Goal: Transaction & Acquisition: Purchase product/service

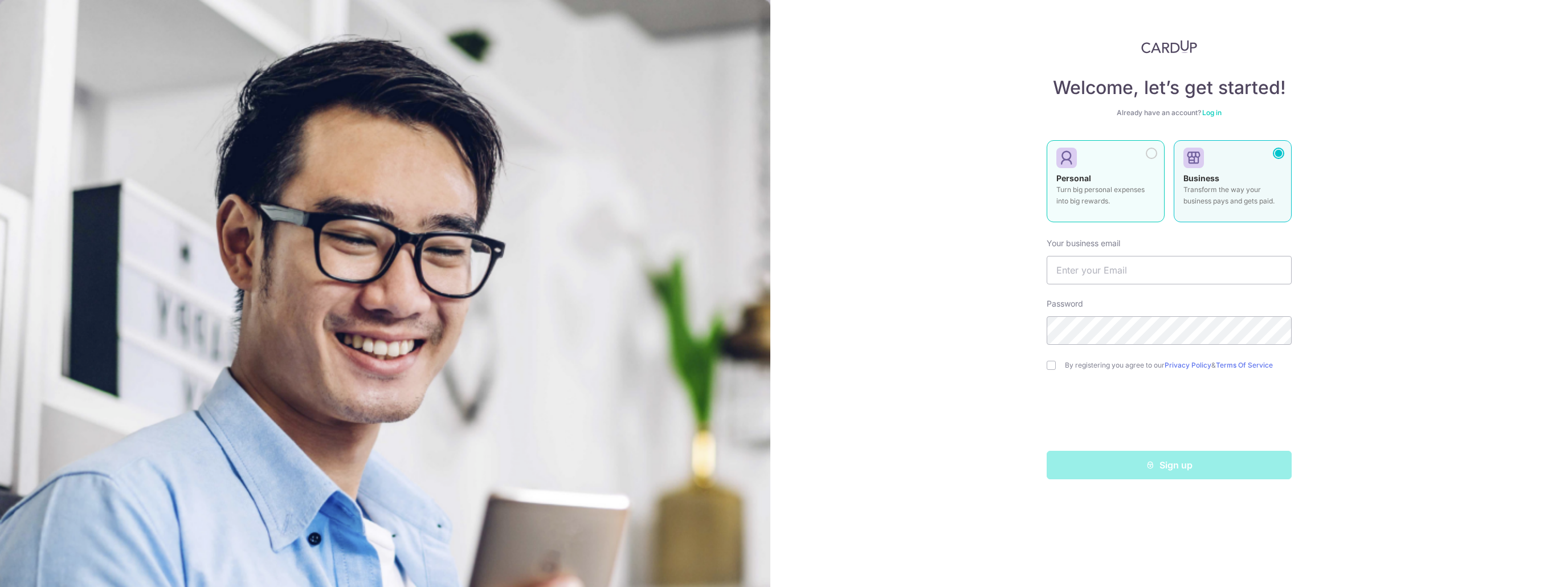
click at [1148, 182] on div "Personal Turn big personal expenses into big rewards." at bounding box center [1106, 192] width 98 height 39
click at [1097, 265] on input "text" at bounding box center [1169, 270] width 245 height 28
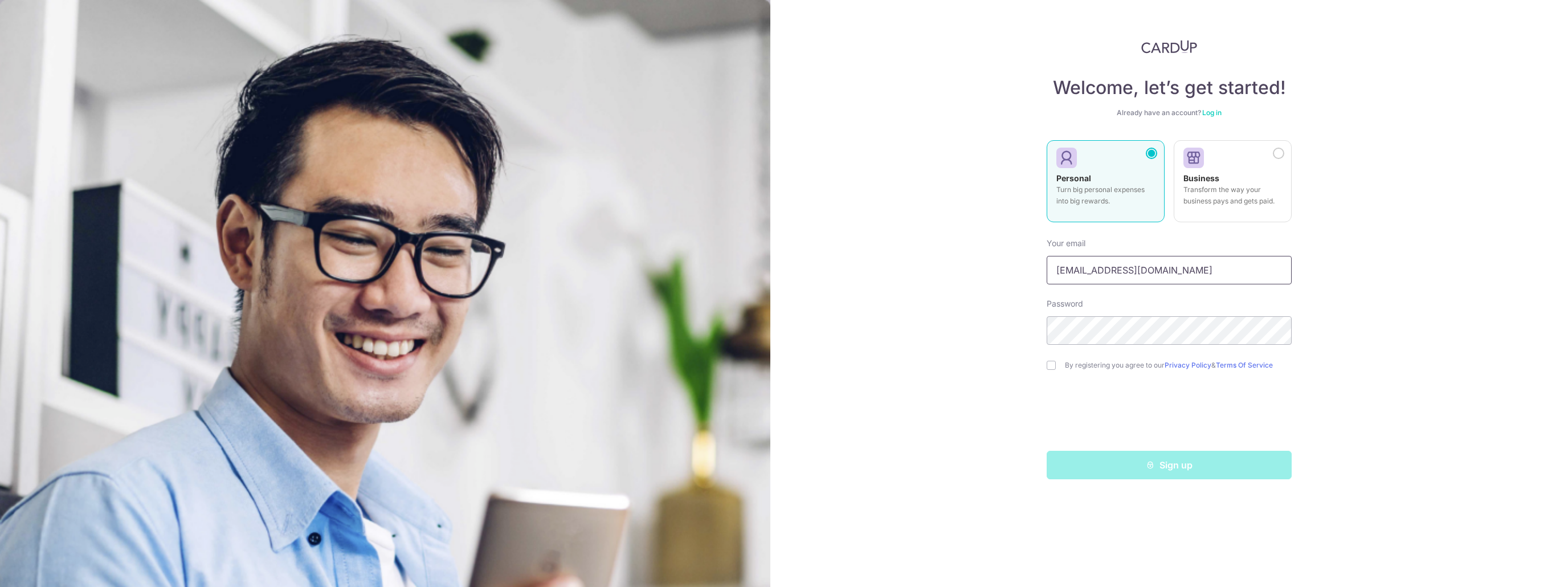
type input "[EMAIL_ADDRESS][DOMAIN_NAME]"
click at [1049, 368] on input "checkbox" at bounding box center [1051, 365] width 9 height 9
checkbox input "true"
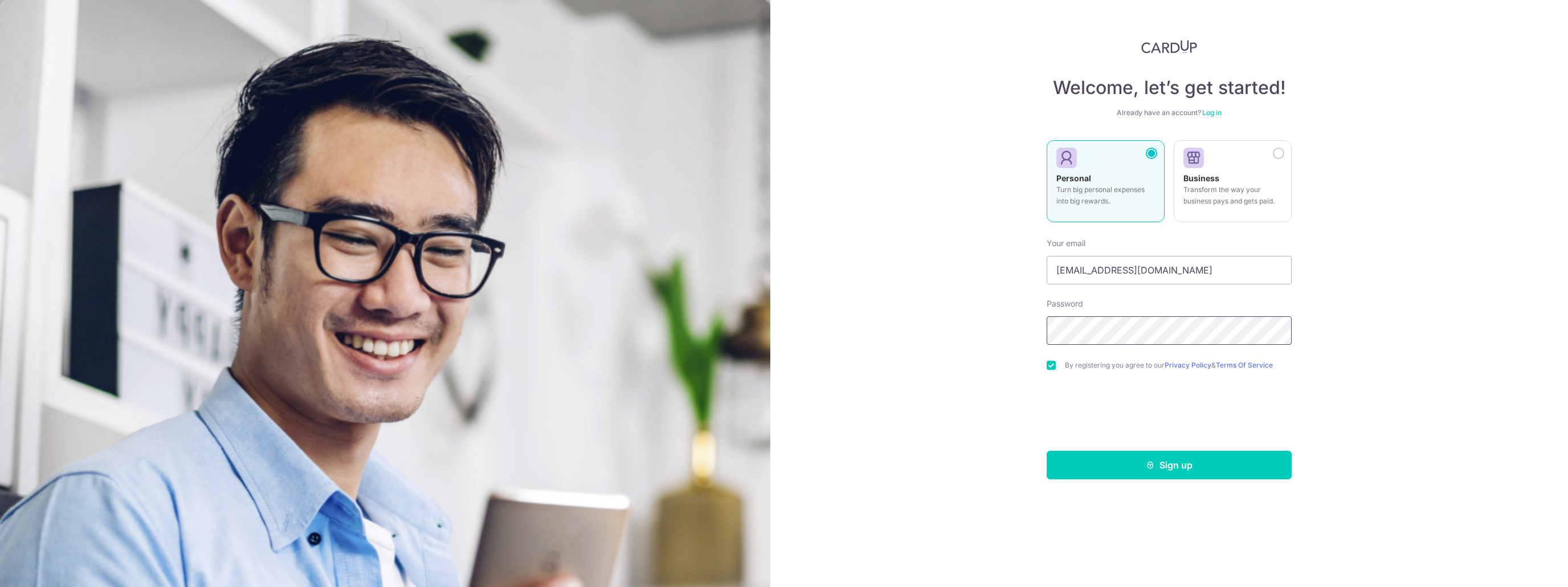
click at [957, 336] on div "Welcome, let’s get started! Already have an account? Log in Personal Turn big p…" at bounding box center [1169, 293] width 798 height 587
click at [1177, 462] on button "Sign up" at bounding box center [1169, 465] width 245 height 28
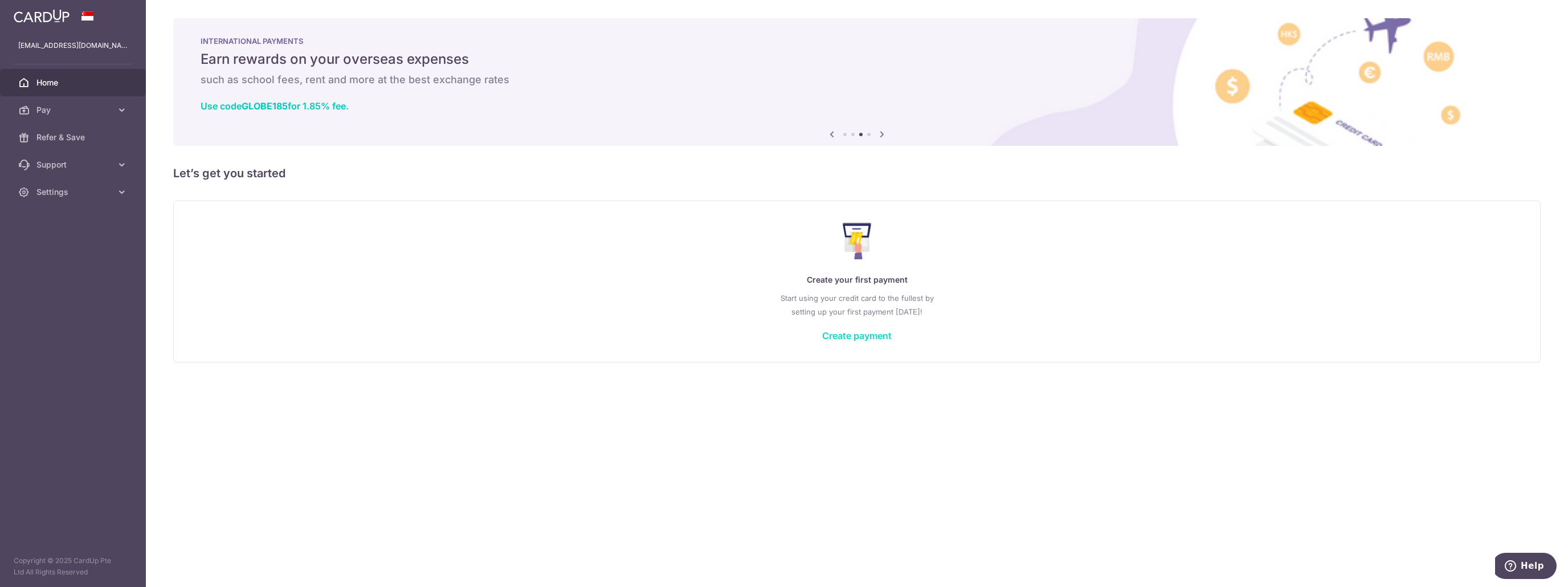
click at [840, 336] on link "Create payment" at bounding box center [856, 335] width 69 height 11
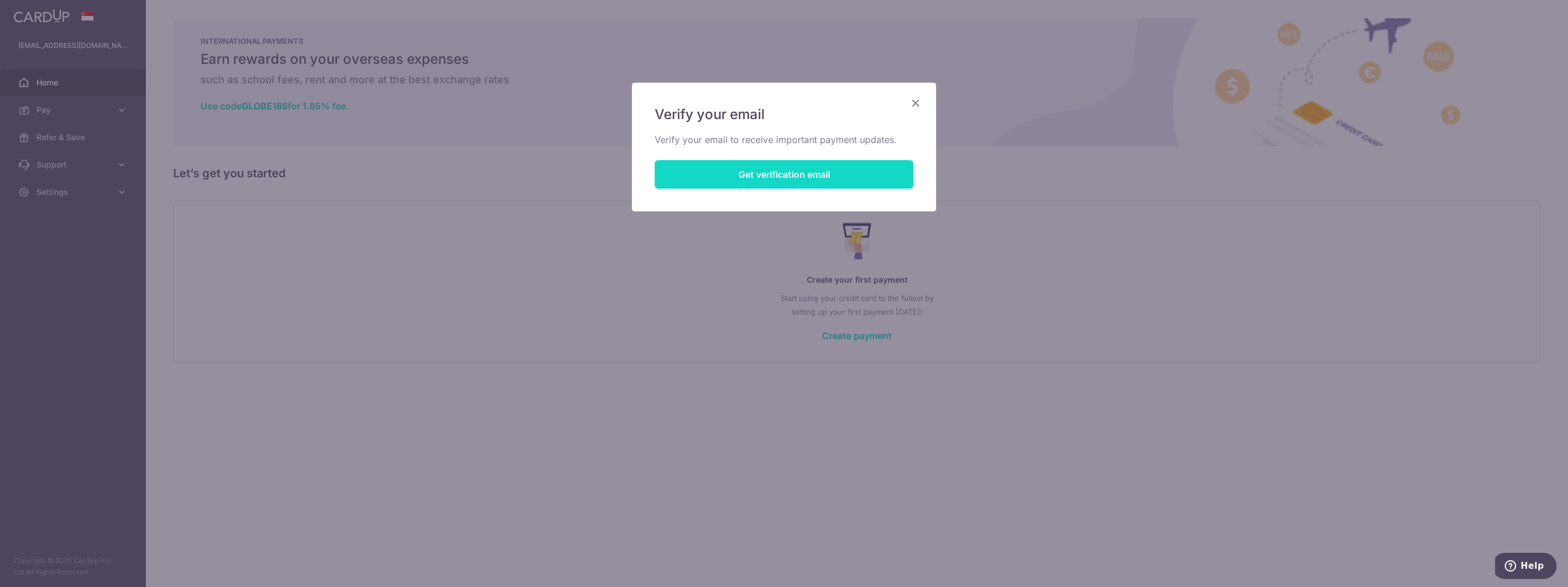
click at [855, 183] on button "Get verification email" at bounding box center [784, 175] width 259 height 28
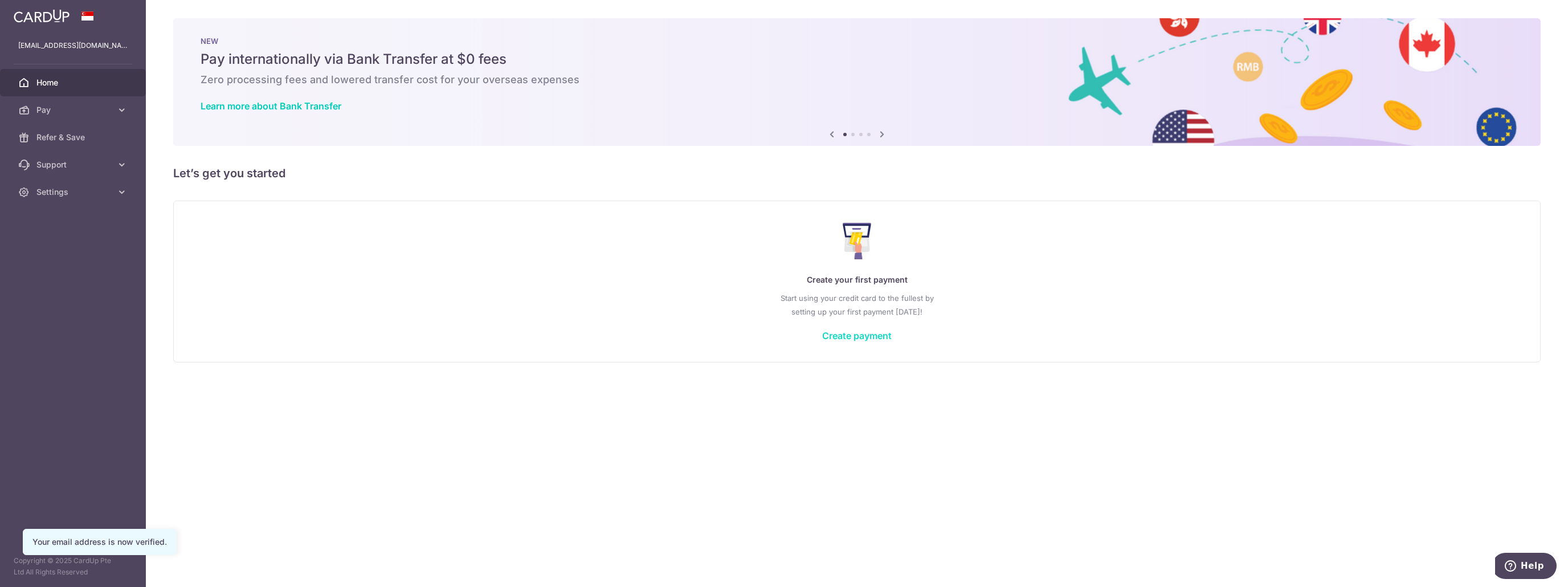
click at [864, 335] on link "Create payment" at bounding box center [856, 335] width 69 height 11
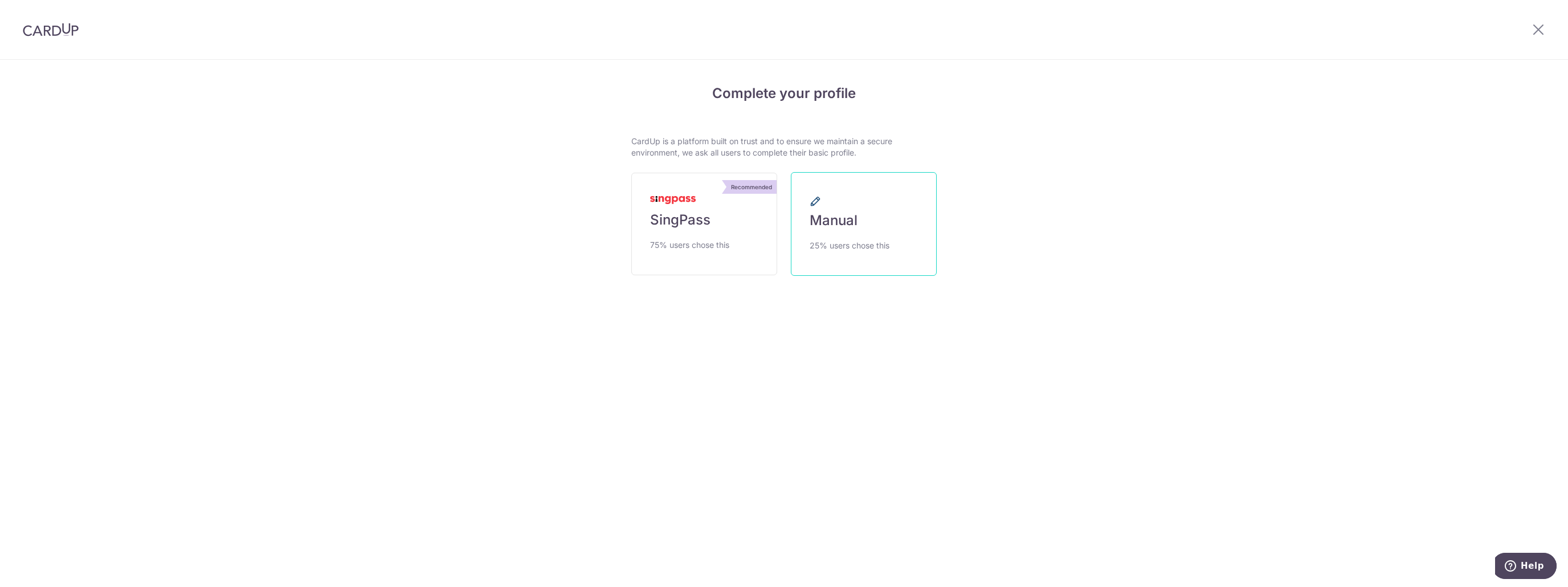
click at [887, 241] on span "25% users chose this" at bounding box center [849, 246] width 80 height 14
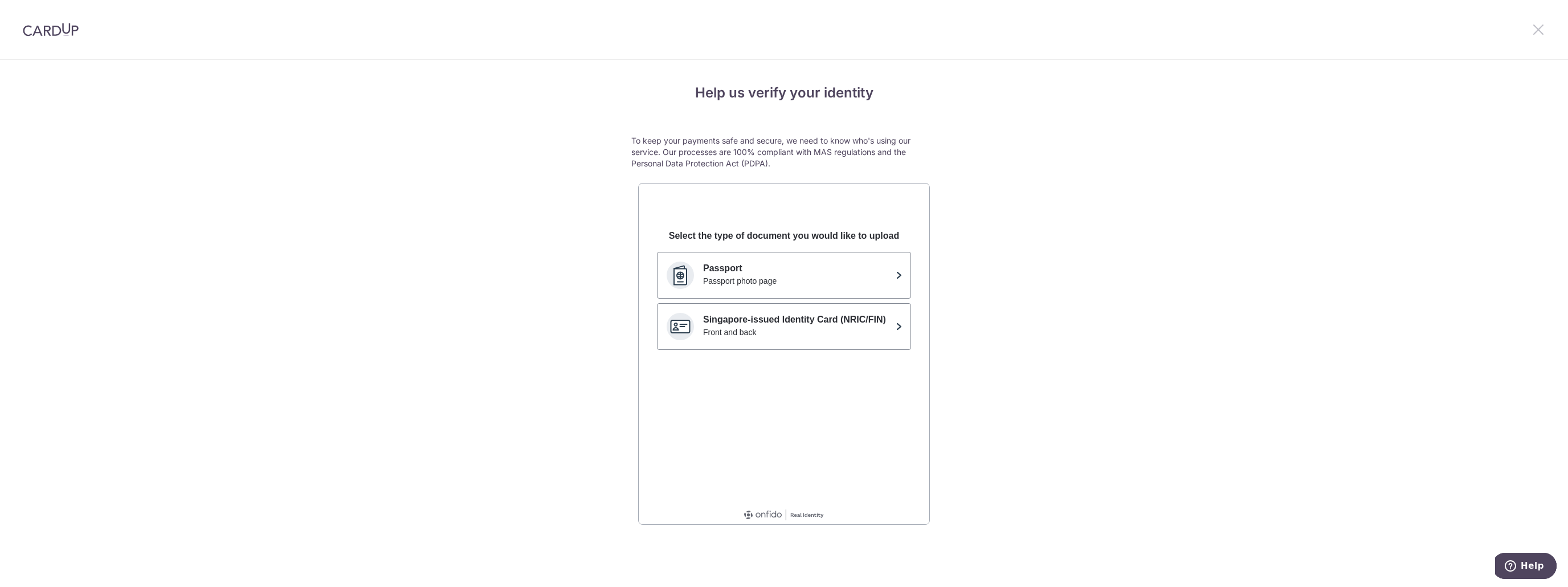
click at [1542, 28] on icon at bounding box center [1539, 29] width 14 height 14
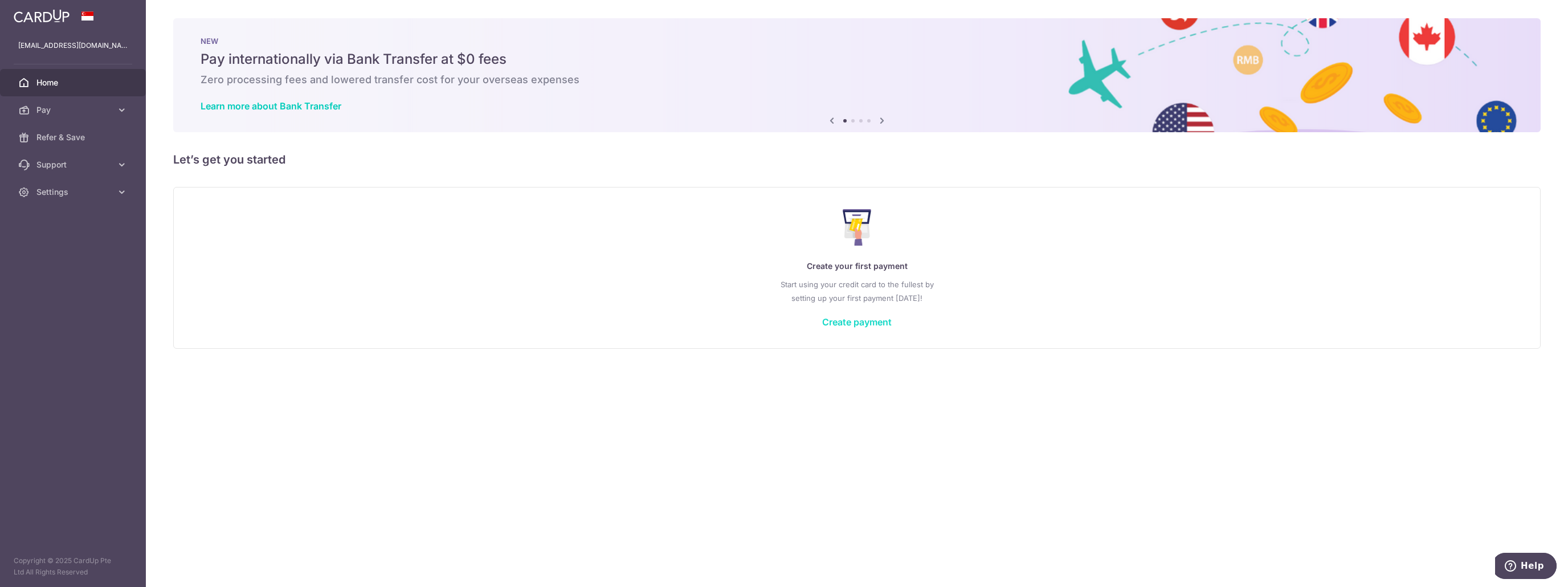
click at [859, 323] on link "Create payment" at bounding box center [856, 321] width 69 height 11
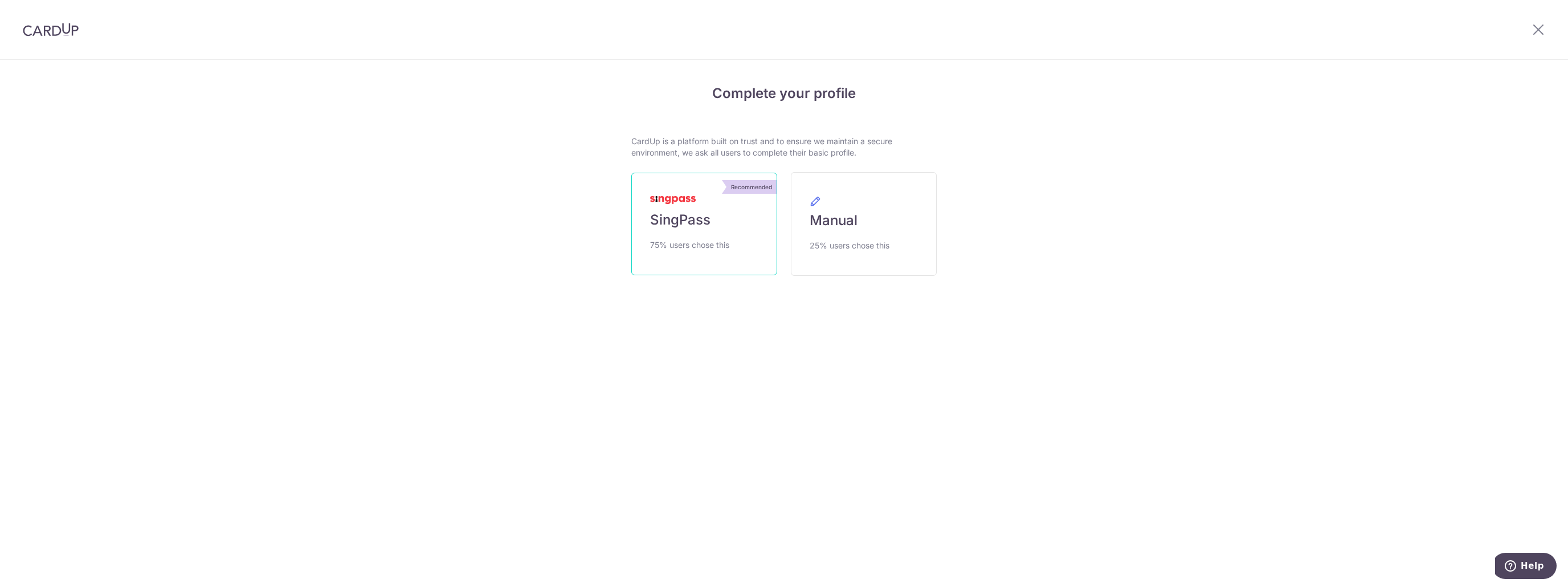
click at [703, 230] on link "Recommended SingPass 75% users chose this" at bounding box center [705, 224] width 146 height 103
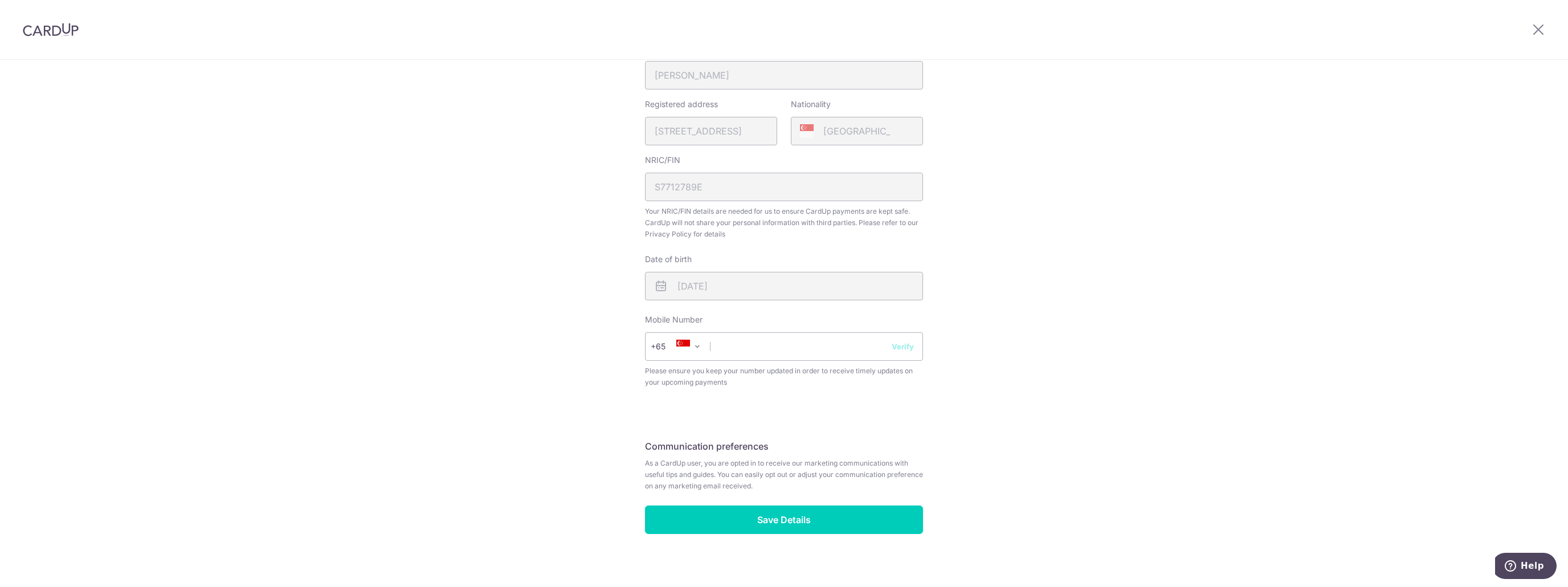
scroll to position [304, 0]
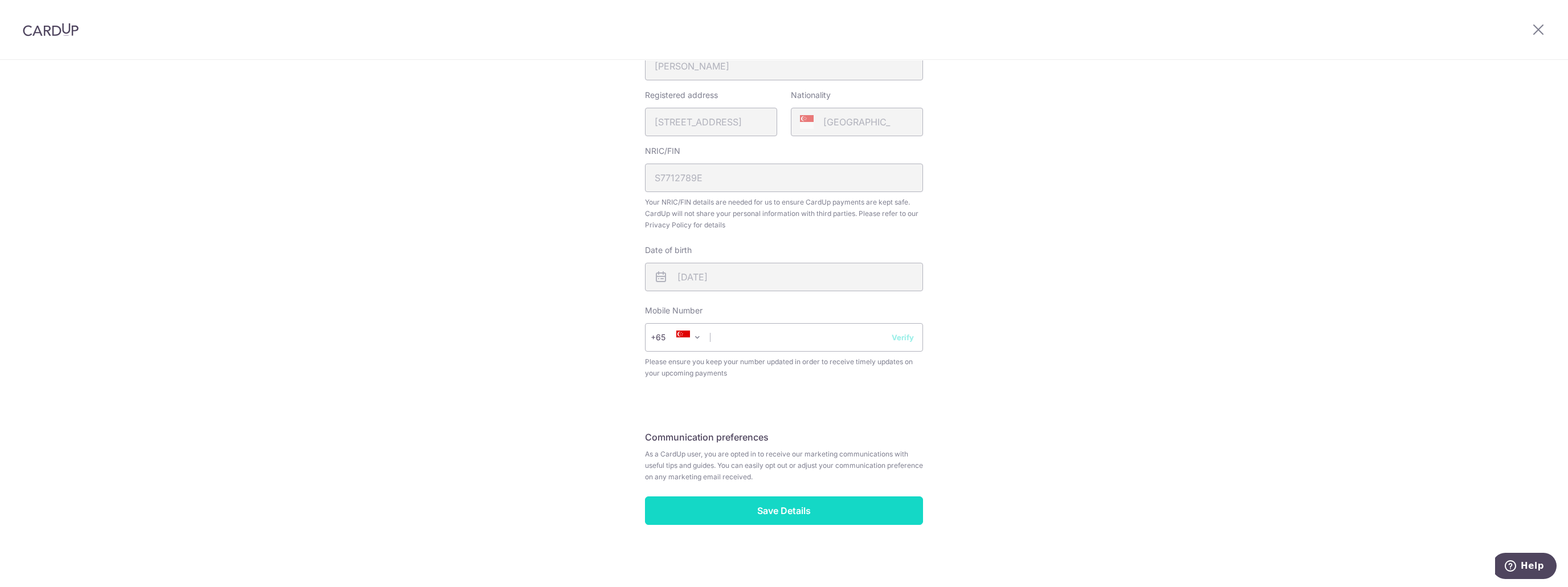
click at [786, 512] on input "Save Details" at bounding box center [784, 511] width 278 height 28
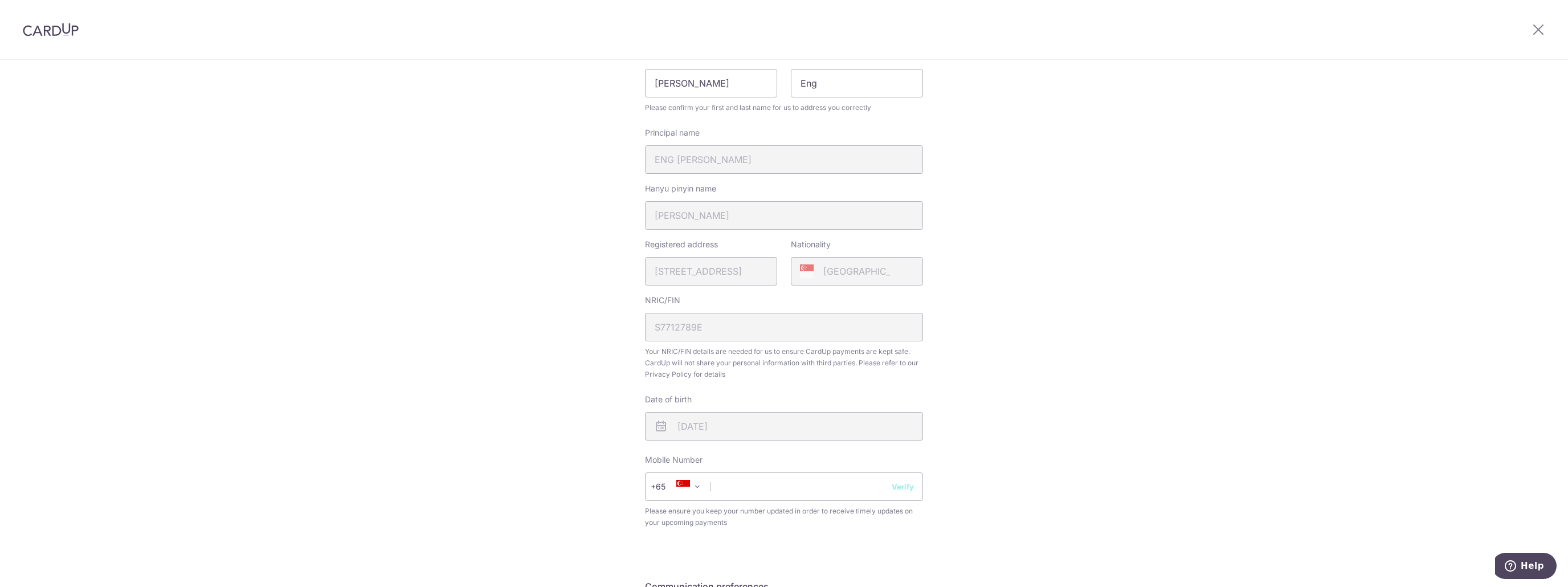
scroll to position [132, 0]
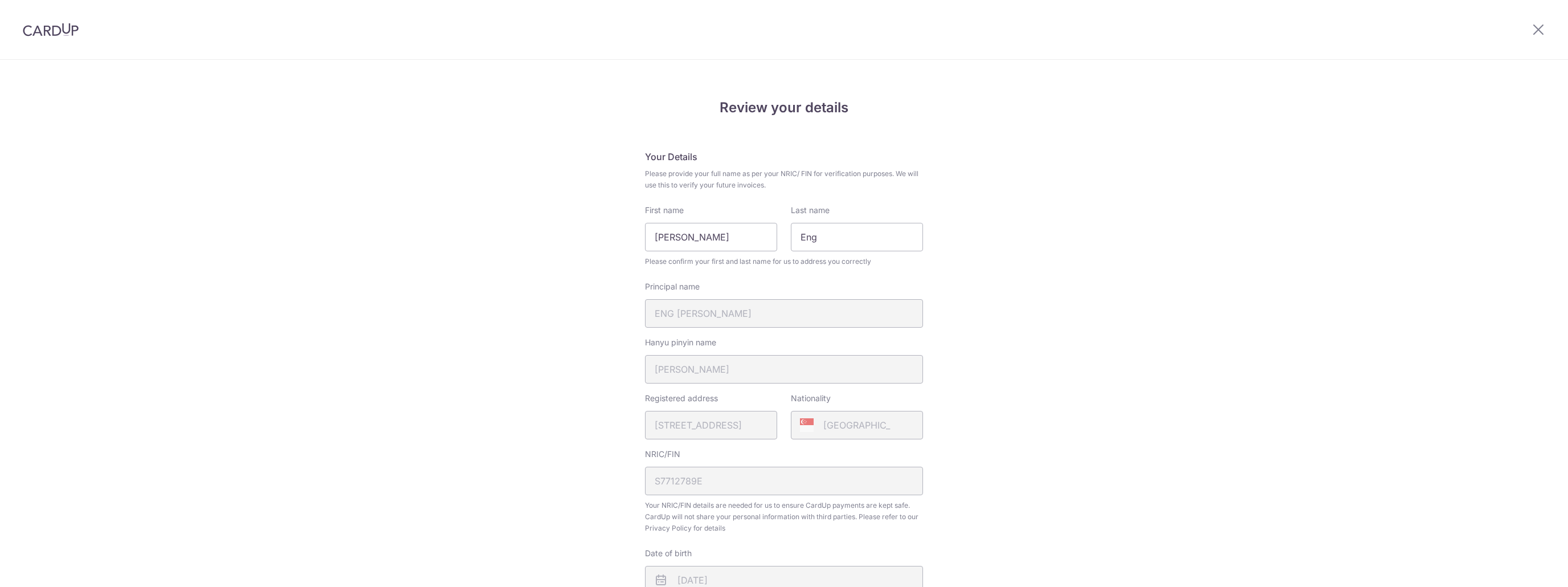
scroll to position [319, 0]
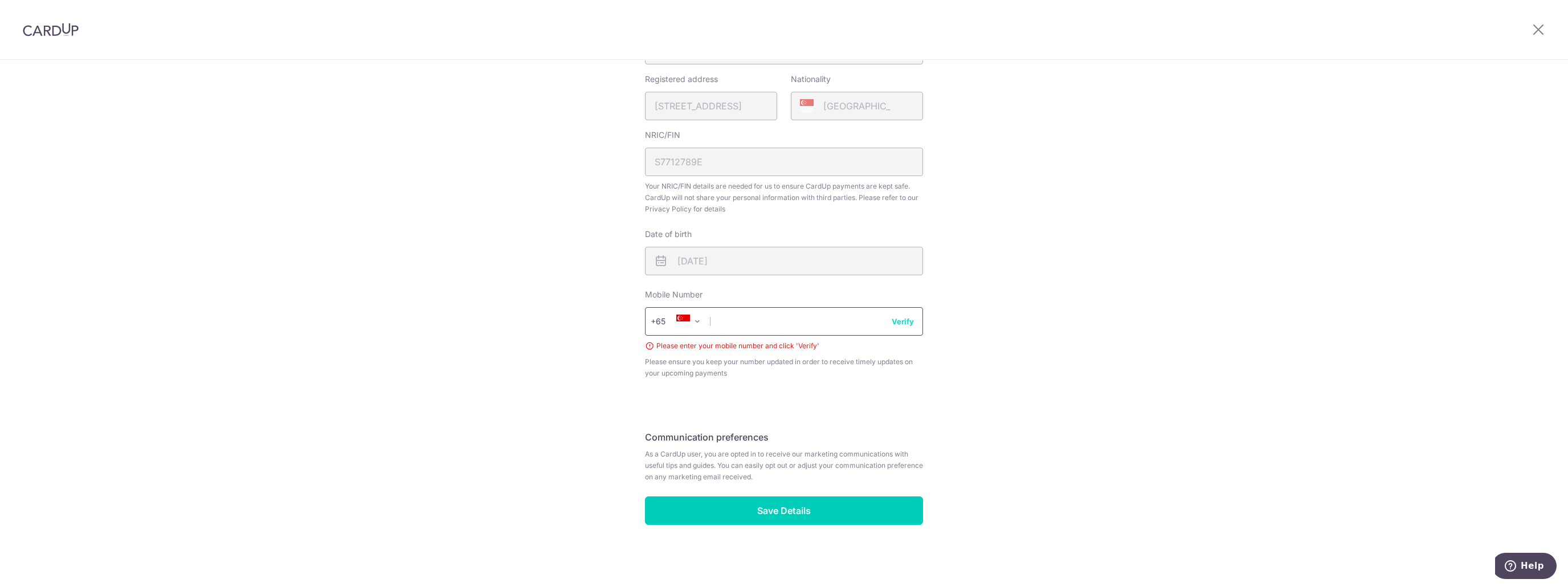
click at [747, 321] on input "text" at bounding box center [784, 321] width 278 height 28
type input "97362689"
click at [780, 511] on input "Save Details" at bounding box center [784, 511] width 278 height 28
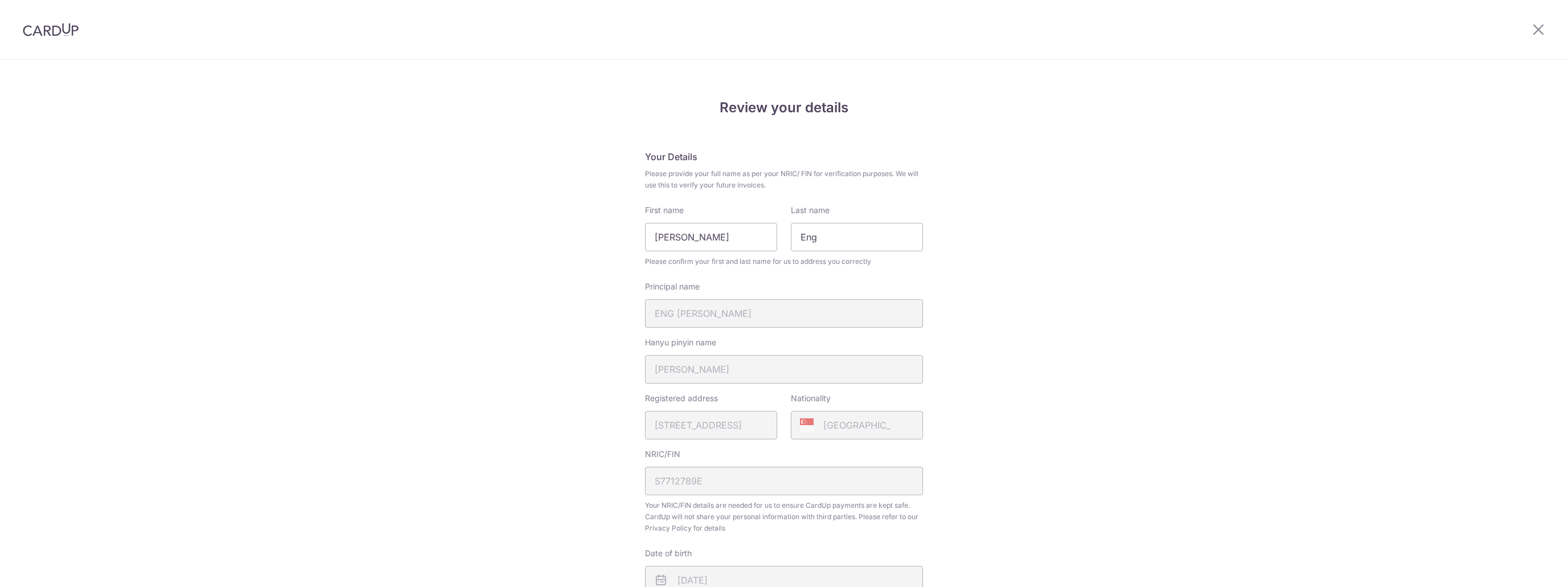
scroll to position [319, 0]
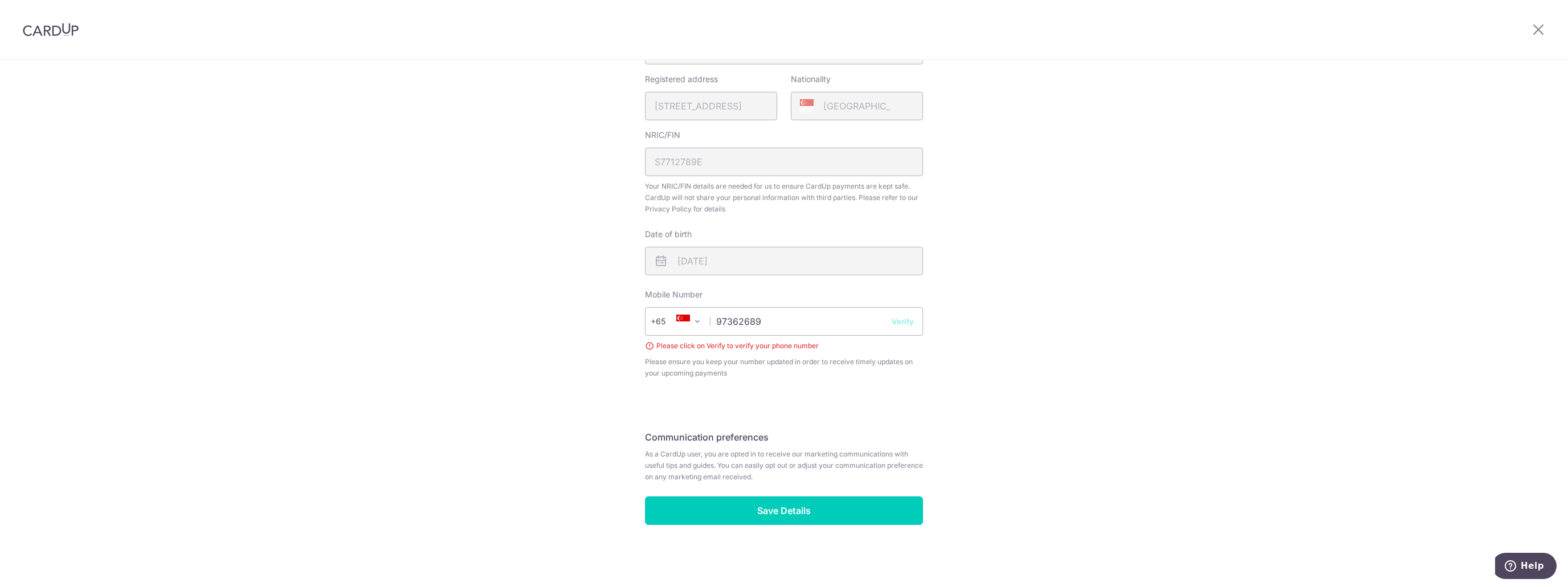
click at [902, 321] on button "Verify" at bounding box center [902, 321] width 22 height 11
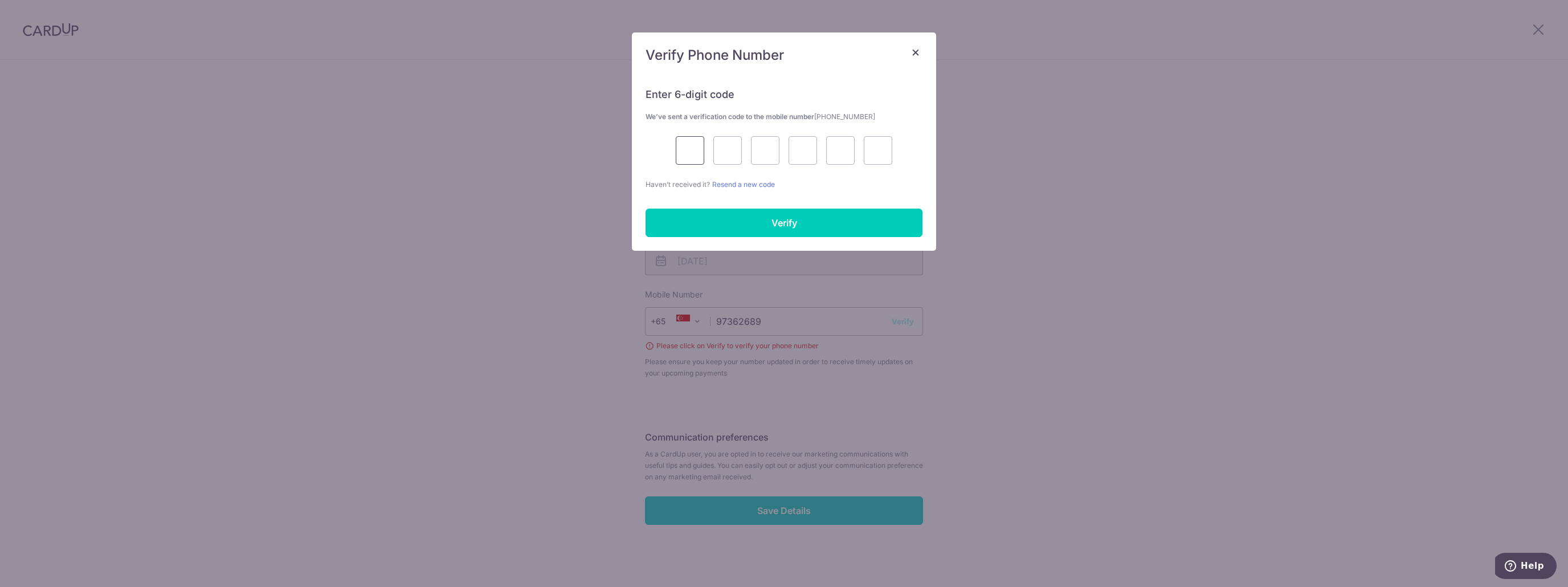
click at [697, 154] on input "text" at bounding box center [690, 150] width 28 height 28
type input "3"
type input "6"
type input "5"
type input "6"
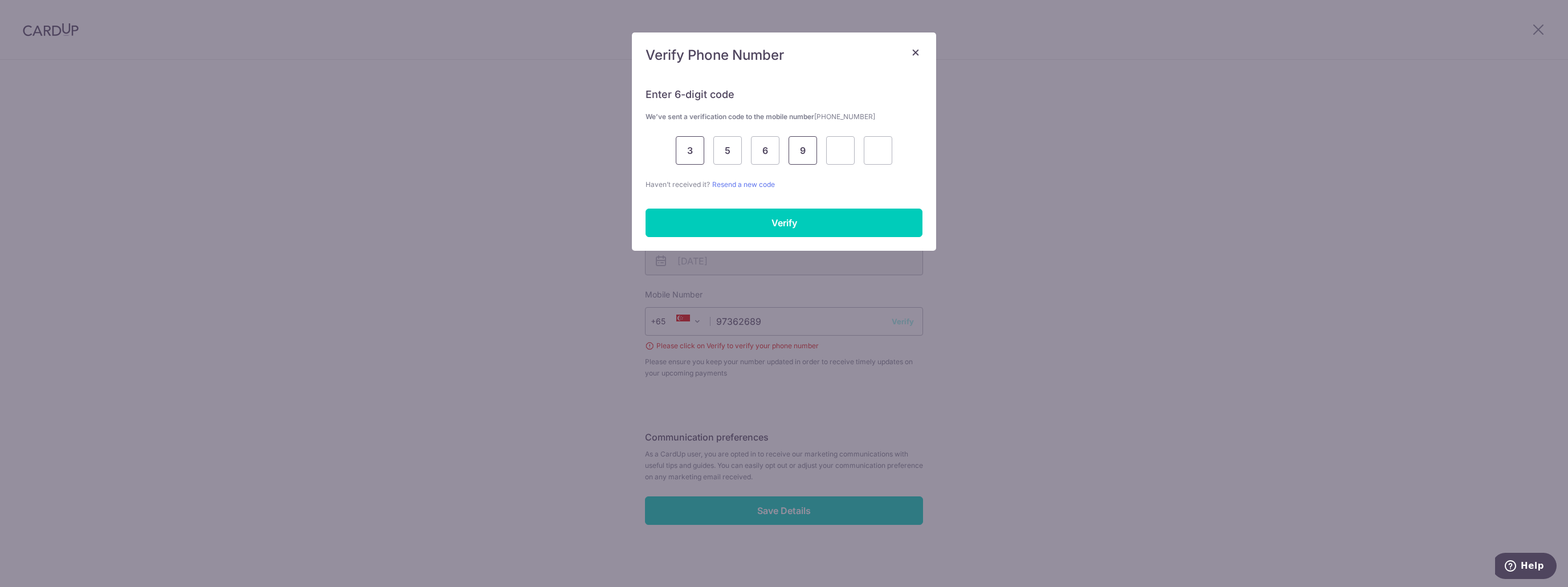
type input "9"
type input "7"
type input "0"
click at [792, 220] on input "Verify" at bounding box center [784, 223] width 277 height 28
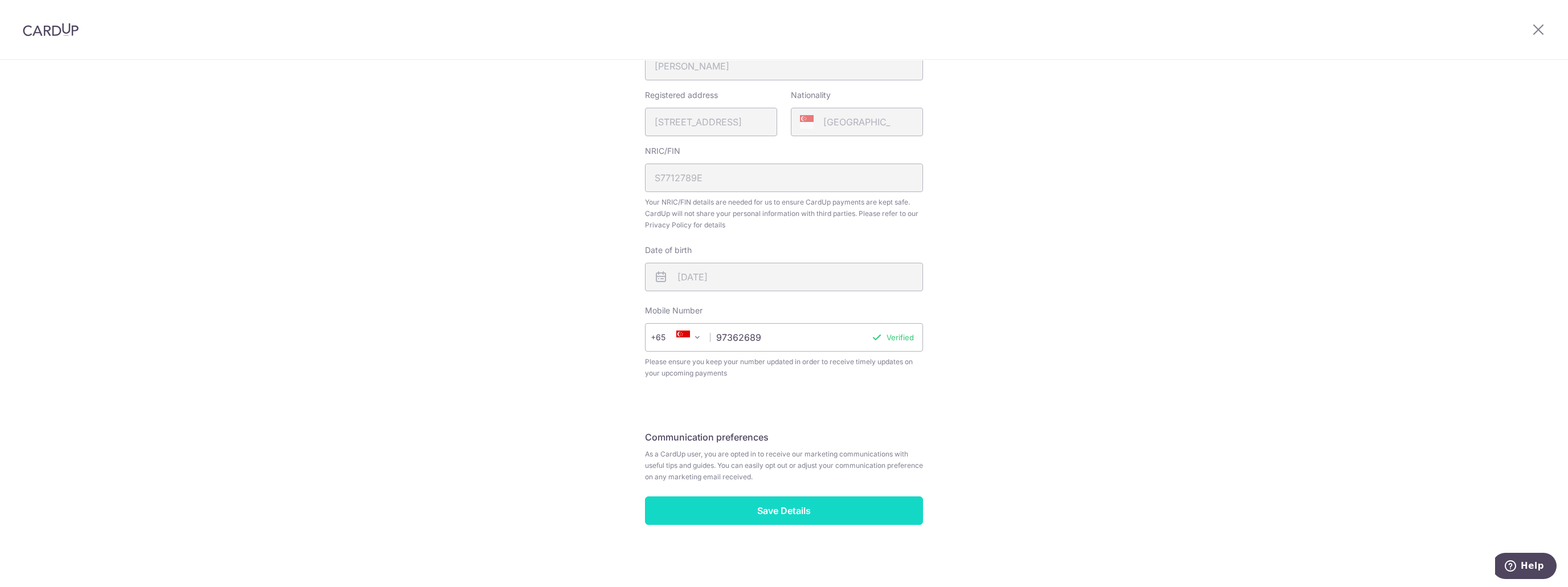
click at [823, 505] on input "Save Details" at bounding box center [784, 511] width 278 height 28
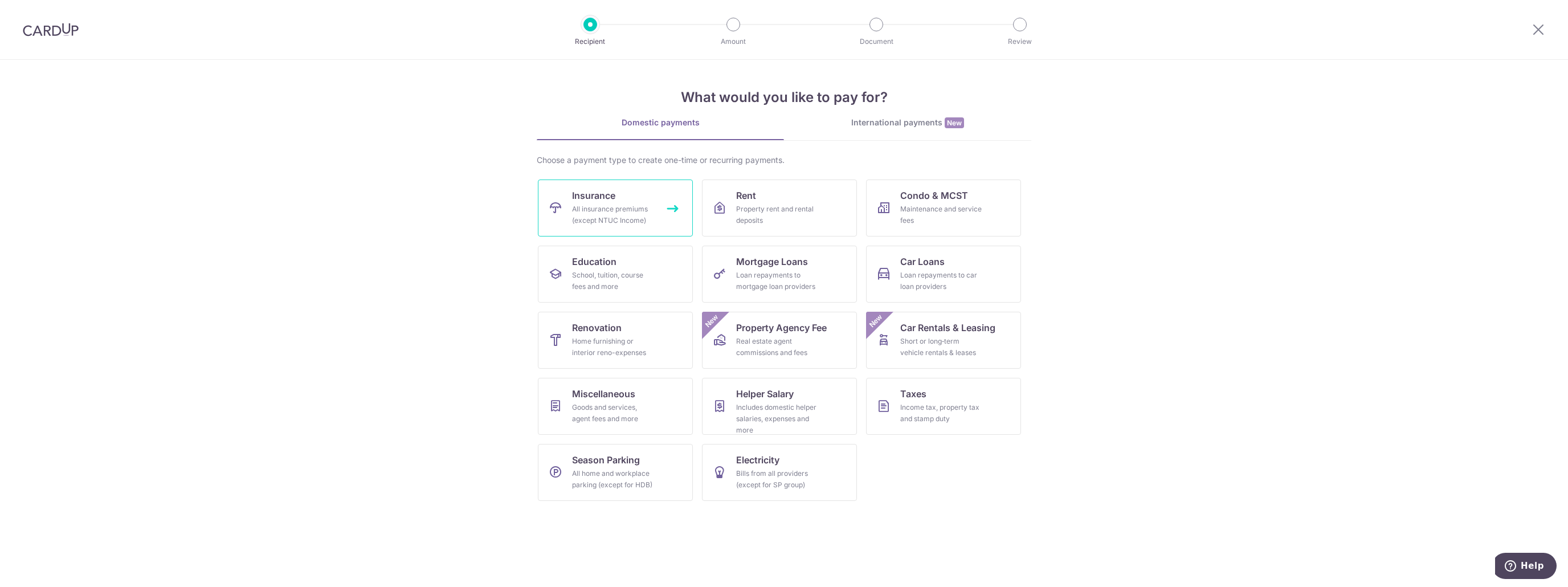
click at [569, 206] on link "Insurance All insurance premiums (except NTUC Income)" at bounding box center [615, 208] width 155 height 57
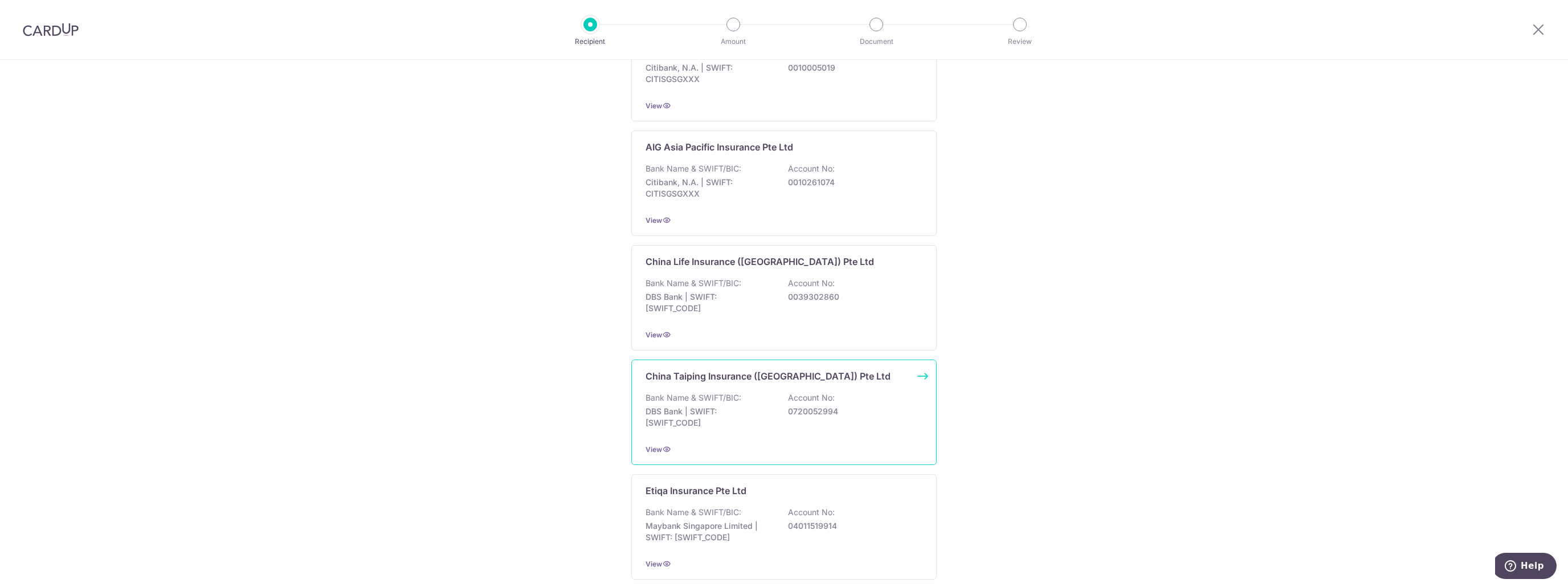
scroll to position [285, 0]
click at [715, 412] on p "DBS Bank | SWIFT: [SWIFT_CODE]" at bounding box center [709, 413] width 127 height 23
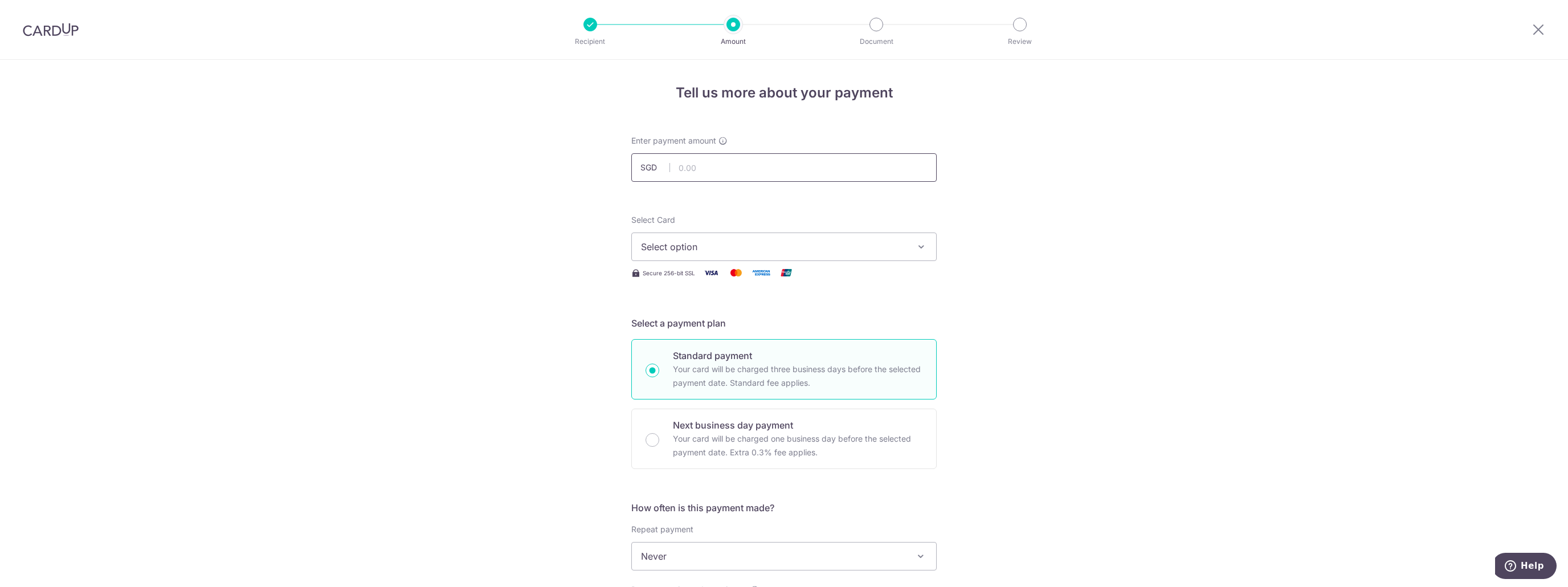
click at [790, 170] on input "text" at bounding box center [784, 168] width 305 height 28
type input "1,200.00"
click at [744, 238] on button "Select option" at bounding box center [784, 247] width 305 height 28
click at [716, 276] on span "Add credit card" at bounding box center [794, 278] width 266 height 11
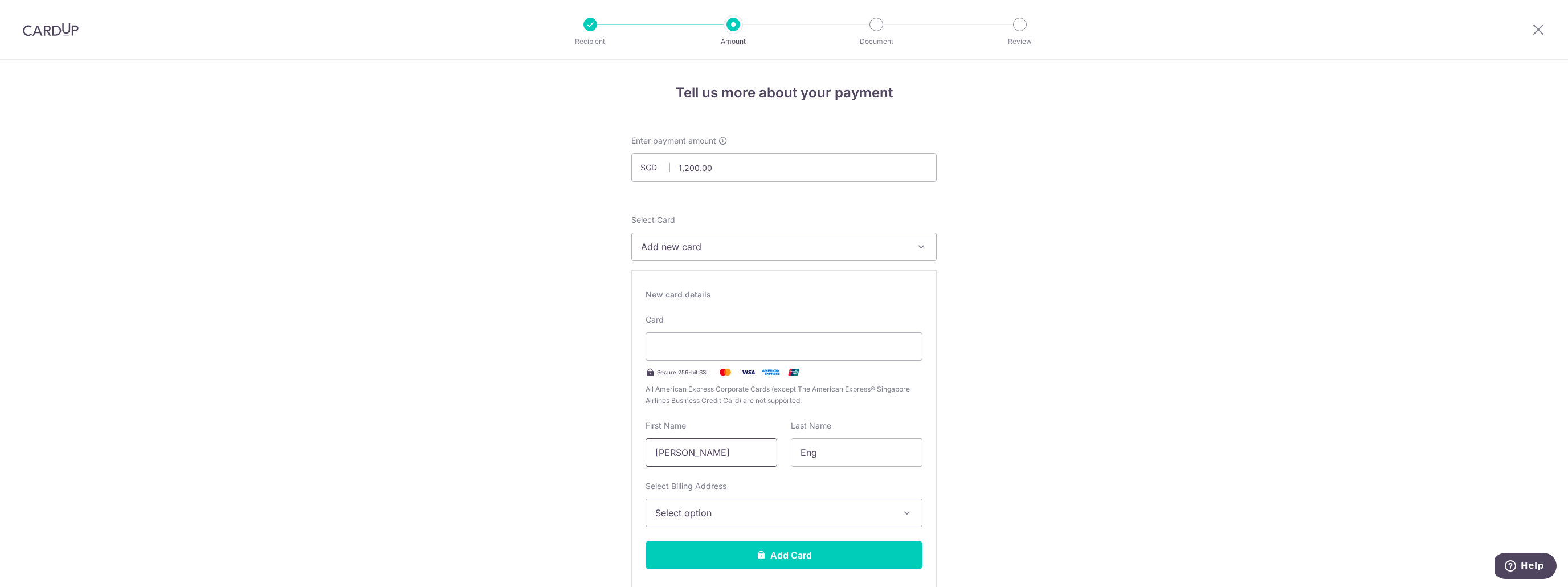
drag, startPoint x: 626, startPoint y: 448, endPoint x: 573, endPoint y: 440, distance: 53.6
type input "Jia En"
click at [871, 462] on input "Eng" at bounding box center [856, 452] width 132 height 28
type input "E"
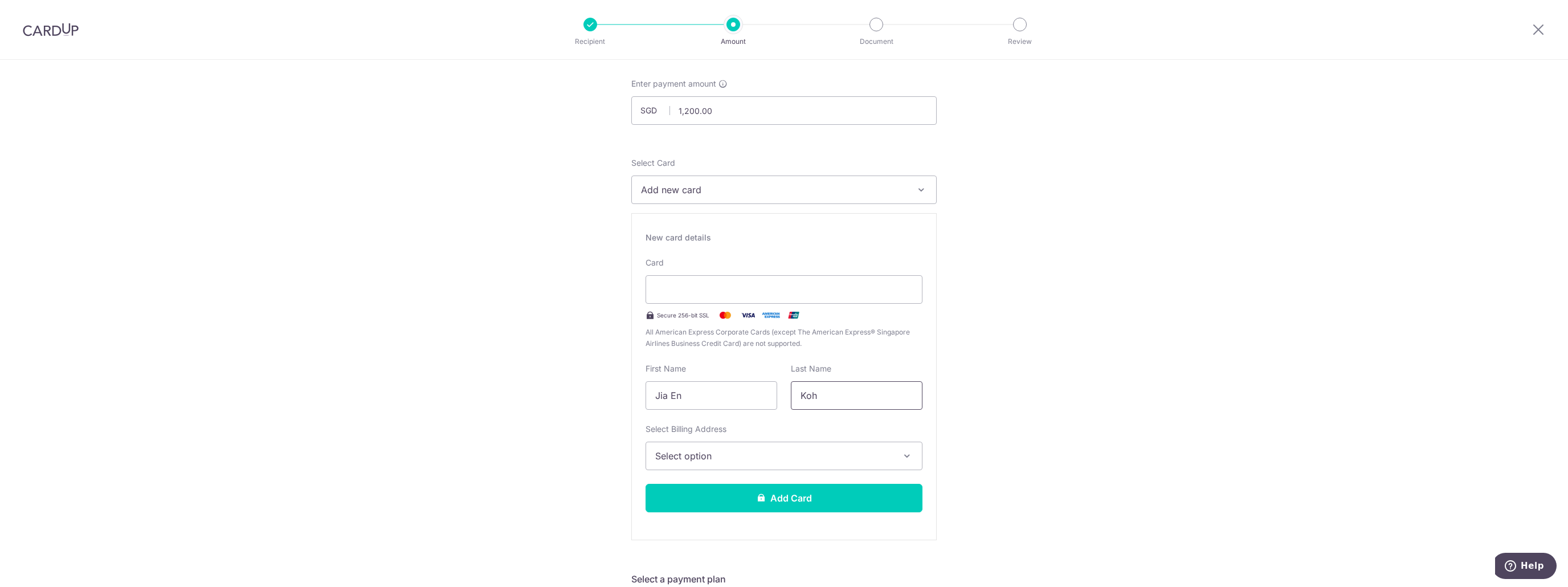
scroll to position [114, 0]
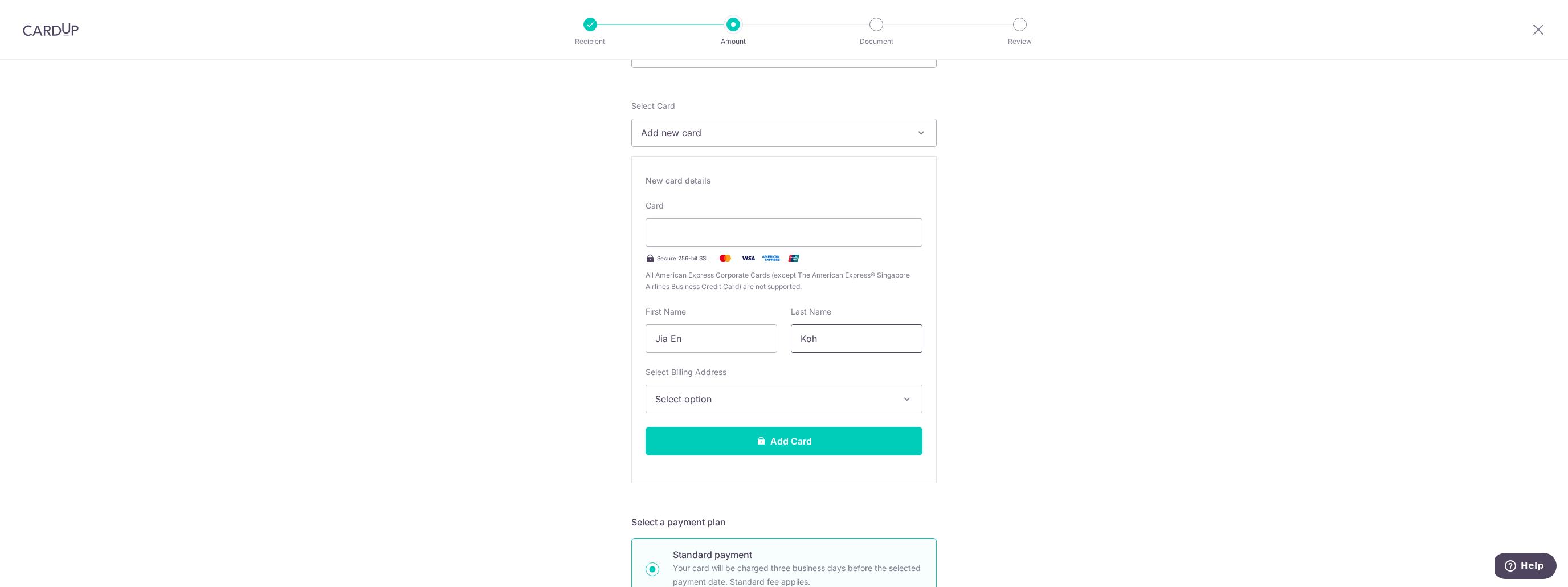
type input "Koh"
click at [828, 406] on button "Select option" at bounding box center [784, 398] width 277 height 28
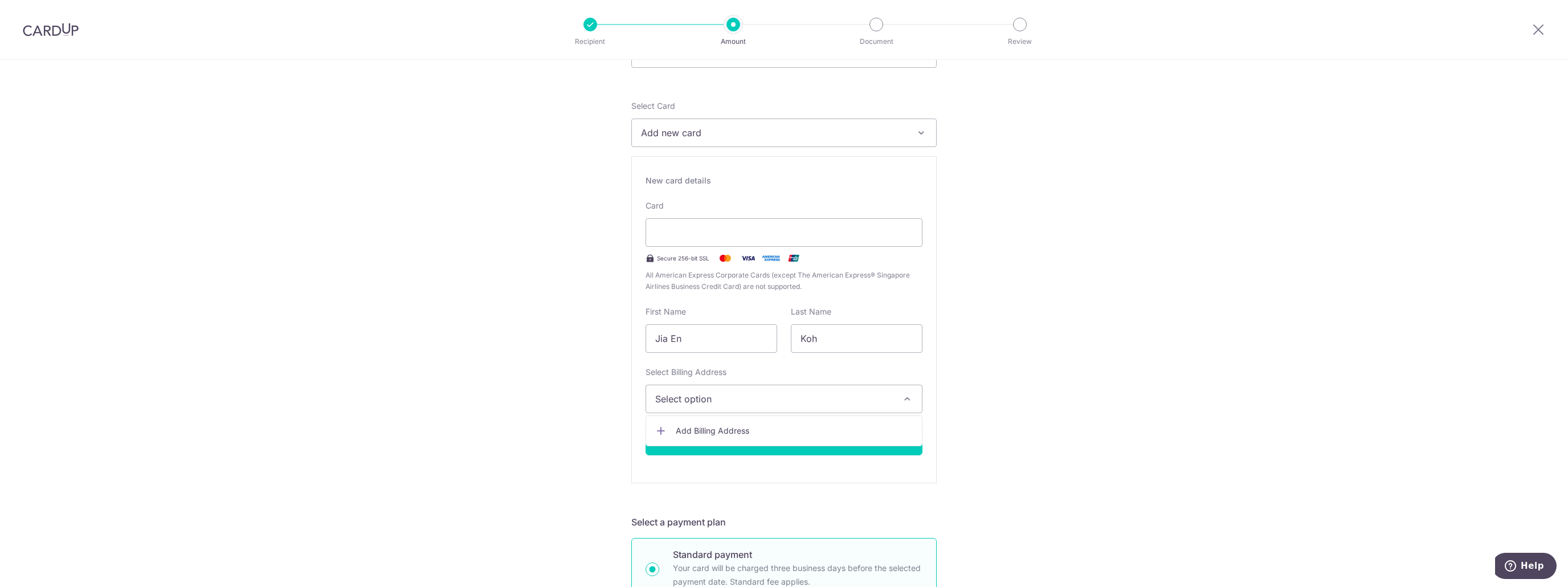
click at [762, 424] on link "Add Billing Address" at bounding box center [784, 430] width 276 height 20
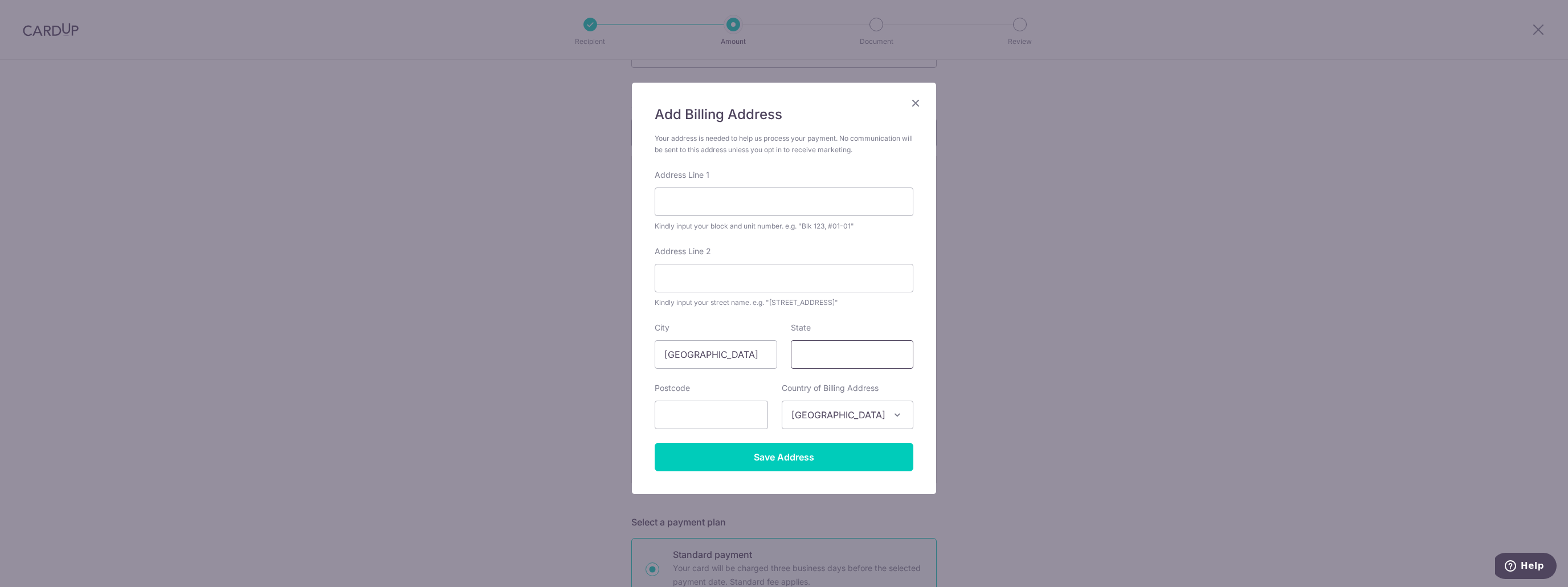
click at [822, 364] on input "State" at bounding box center [852, 354] width 123 height 28
click at [679, 419] on input "text" at bounding box center [711, 415] width 113 height 28
type input "560552"
click at [697, 452] on input "Save Address" at bounding box center [784, 457] width 259 height 28
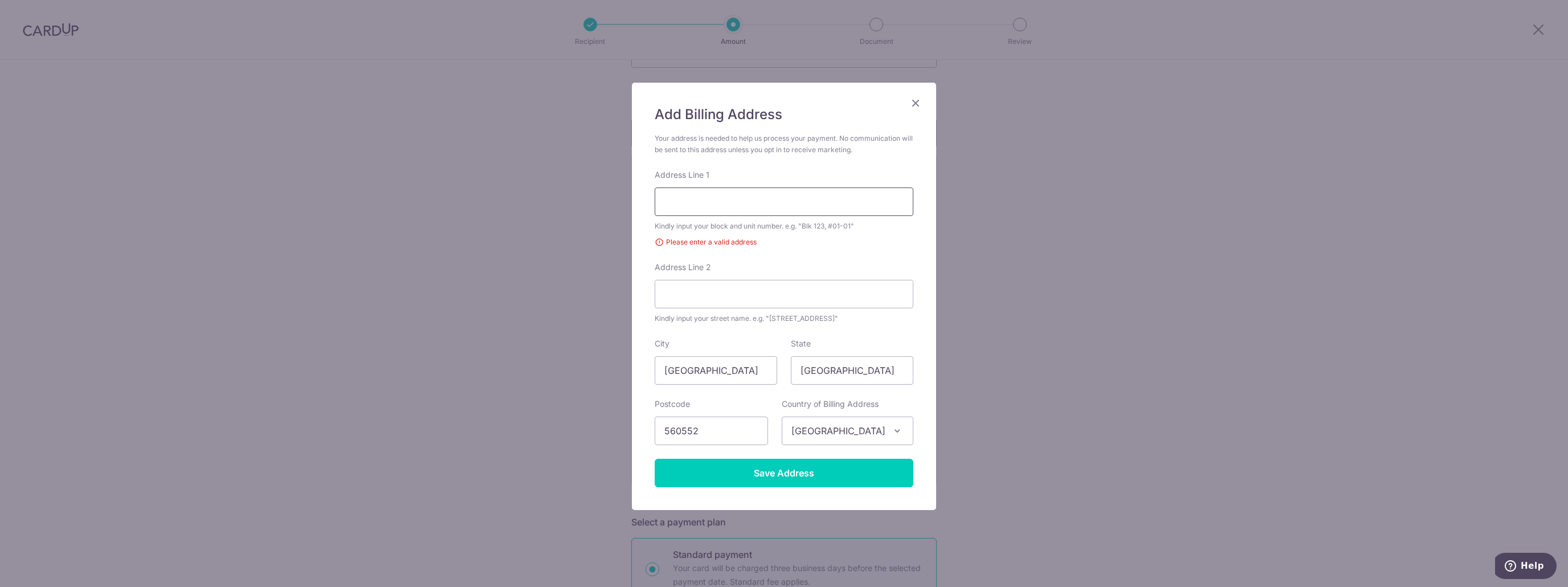
click at [777, 204] on input "Address Line 1" at bounding box center [784, 202] width 259 height 28
type input "B"
type input "N"
type input "Ang Mo Kio"
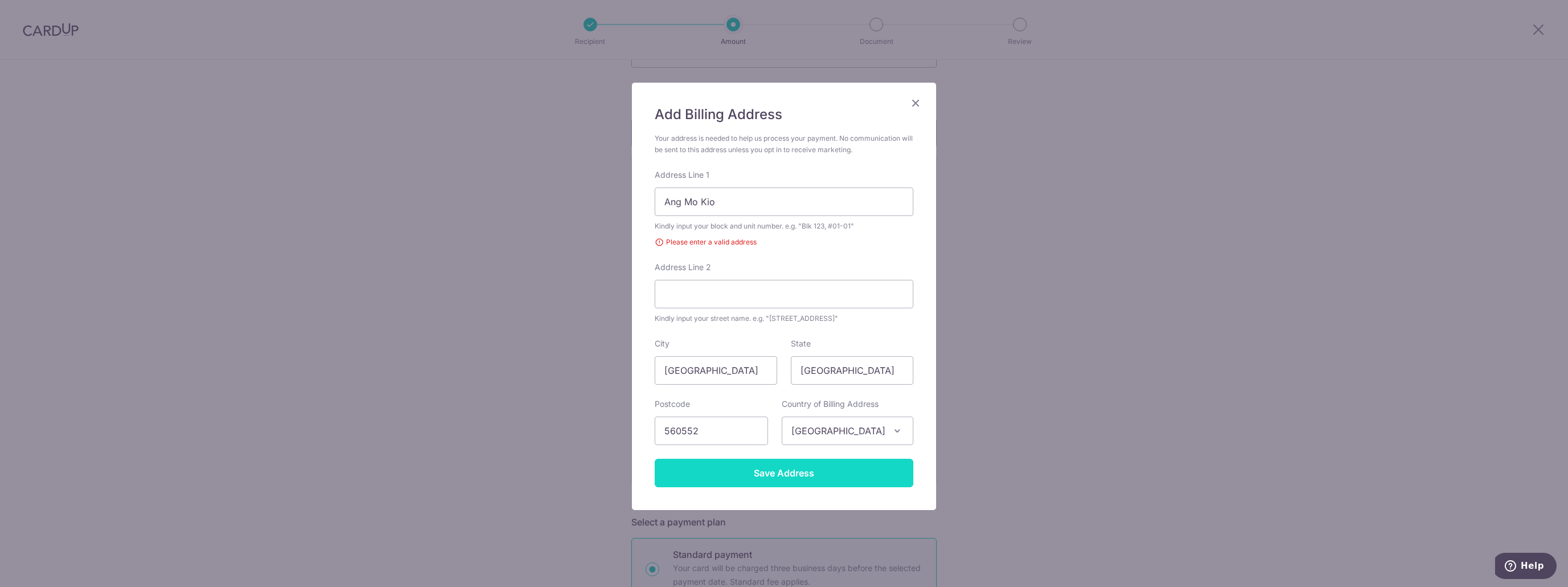
click at [727, 462] on input "Save Address" at bounding box center [784, 473] width 259 height 28
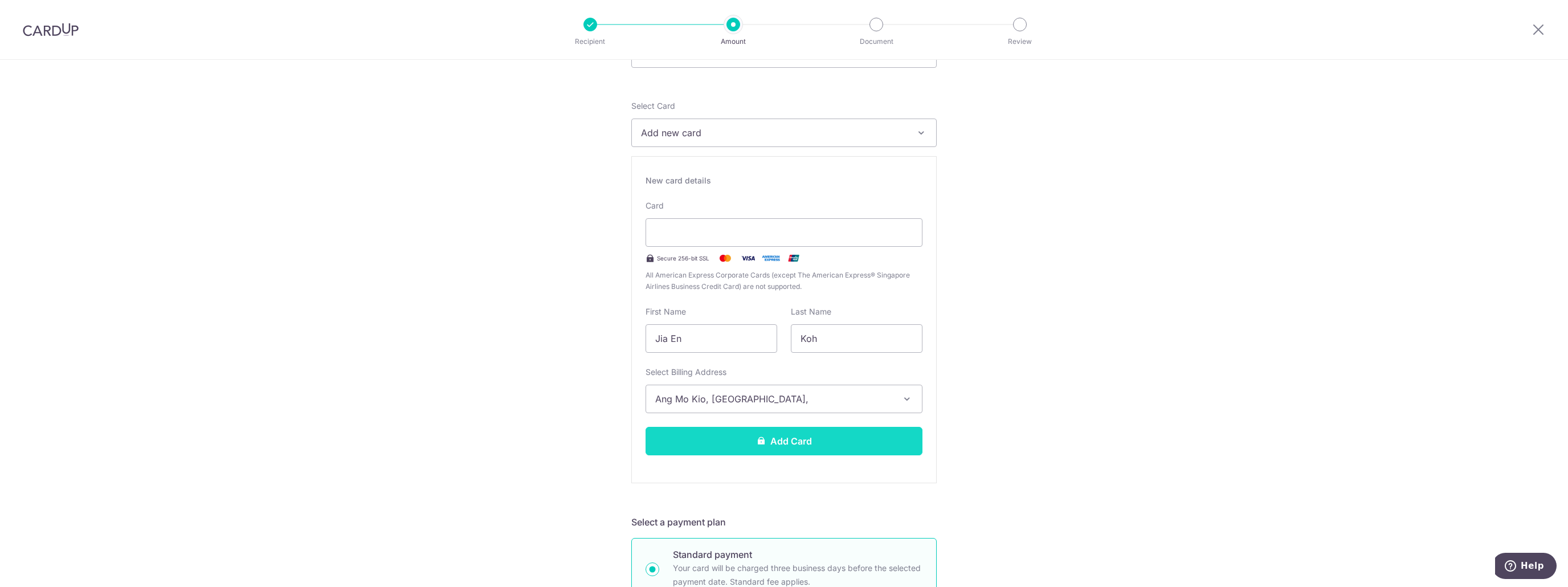
click at [749, 447] on button "Add Card" at bounding box center [784, 440] width 277 height 28
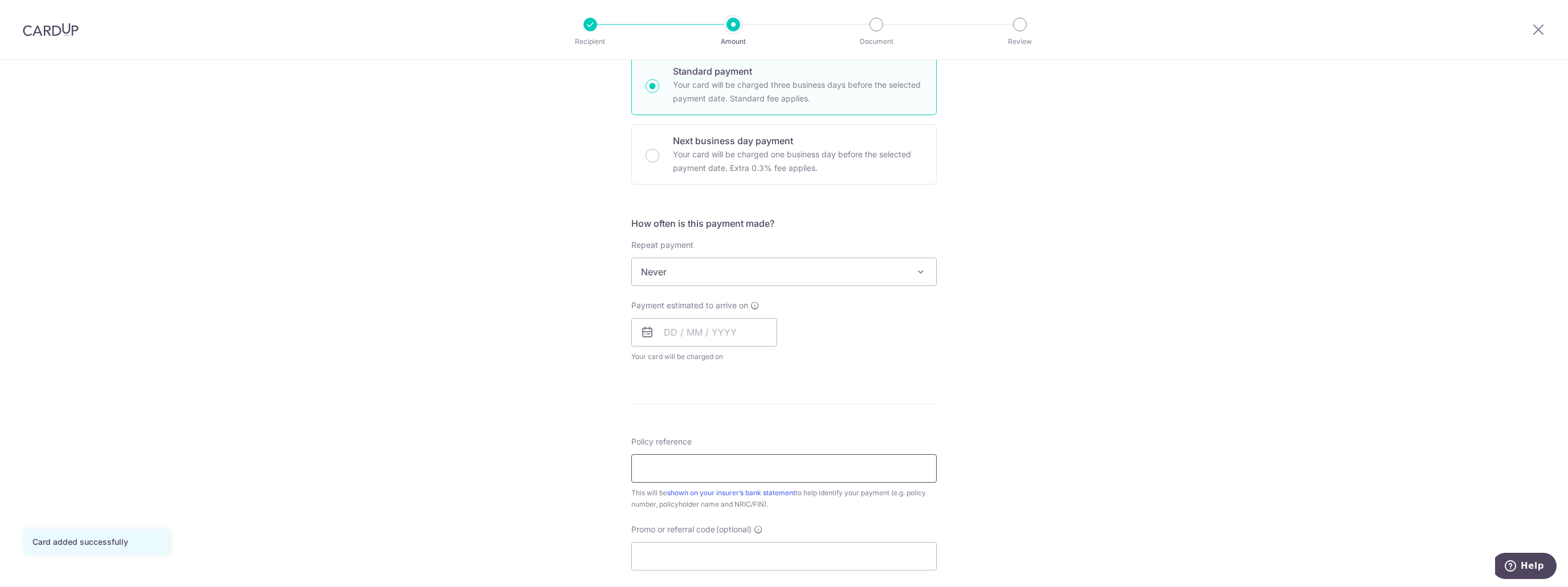
scroll to position [285, 0]
click at [682, 465] on input "Policy reference" at bounding box center [784, 468] width 305 height 28
type input "0000136105 Koh Jia En S9033605C"
click at [697, 554] on input "Promo or referral code (optional)" at bounding box center [784, 555] width 305 height 28
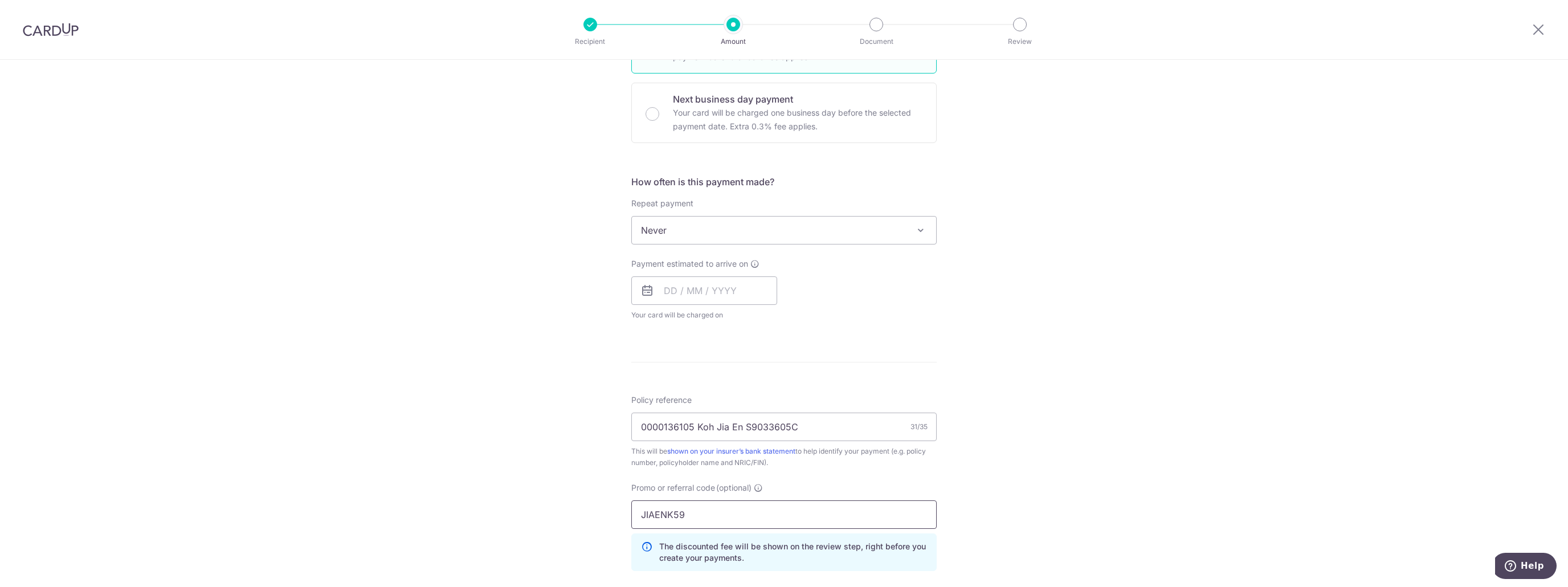
scroll to position [326, 0]
type input "JIAENK59"
click at [748, 296] on input "text" at bounding box center [705, 291] width 146 height 28
click at [737, 417] on link "18" at bounding box center [746, 418] width 18 height 18
type input "[DATE]"
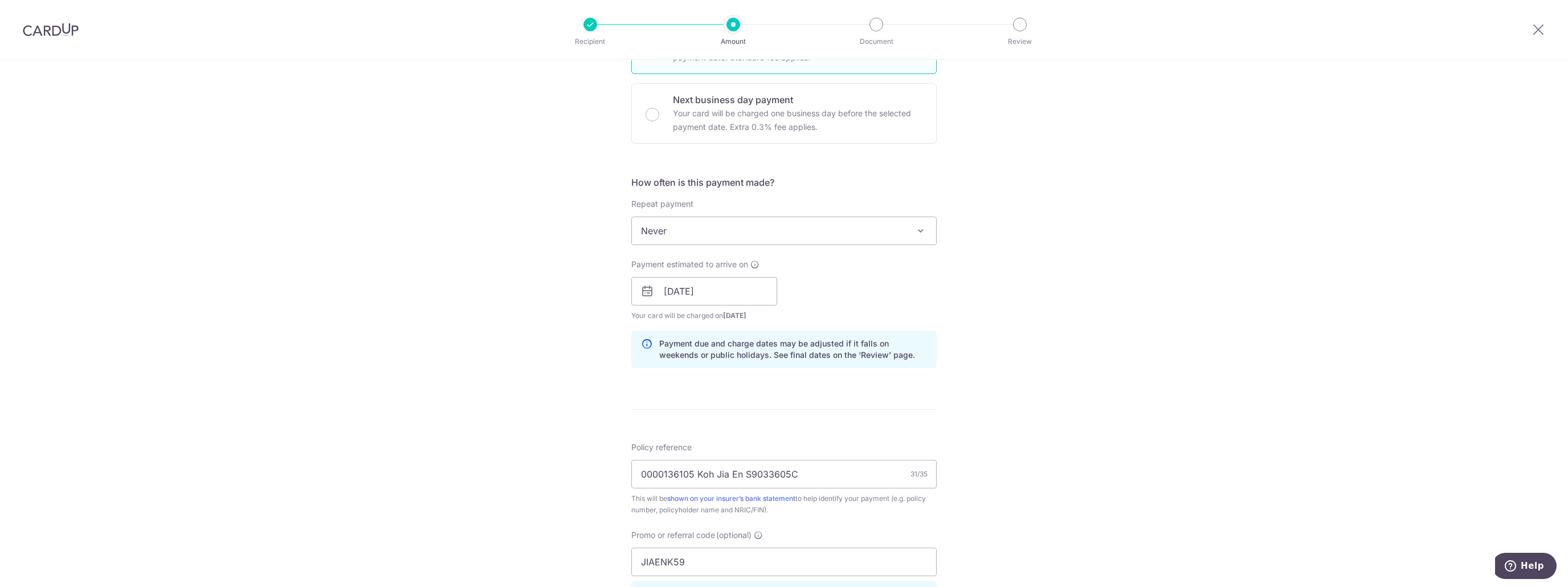
click at [737, 417] on form "Enter payment amount SGD 1,200.00 1200.00 Card added successfully Select Card *…" at bounding box center [784, 310] width 305 height 1000
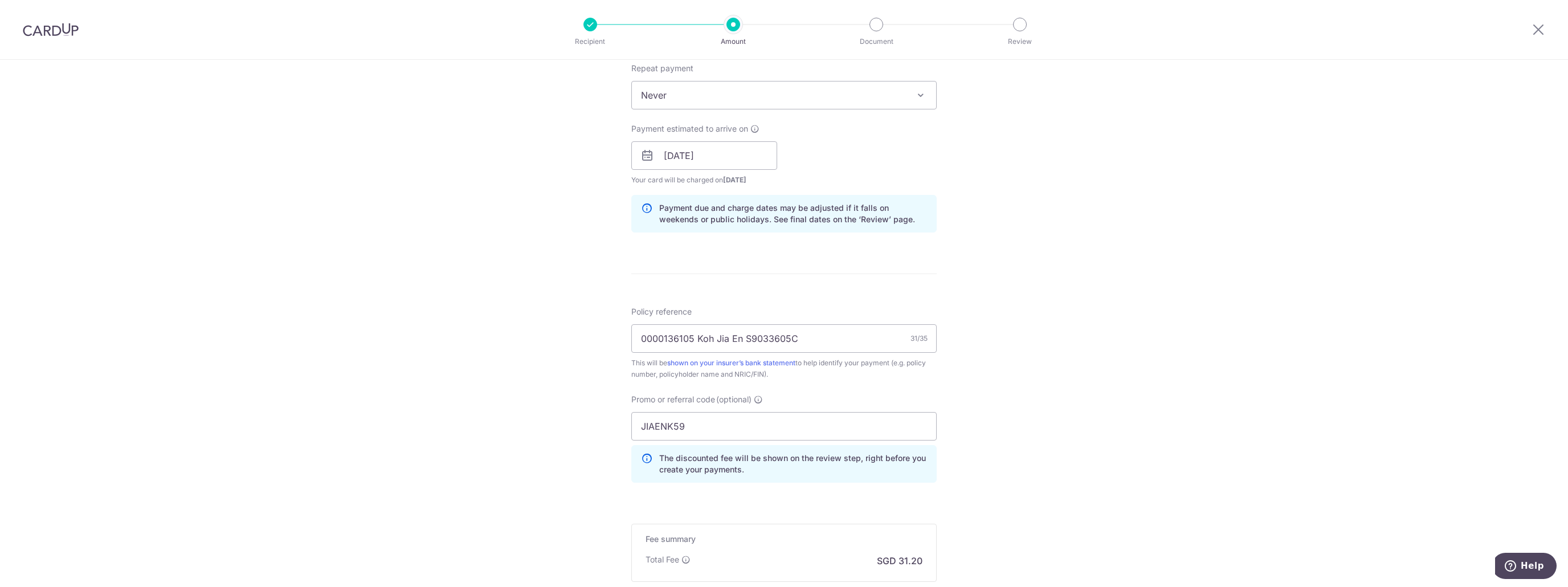
scroll to position [599, 0]
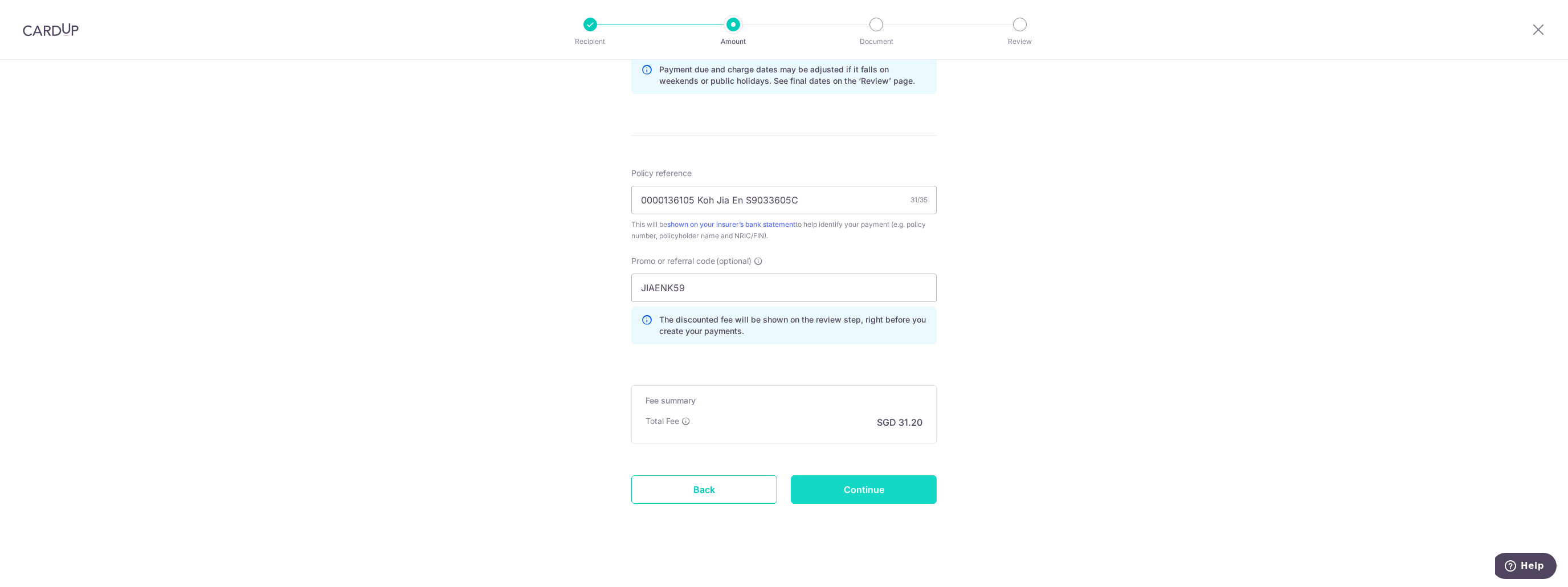
click at [841, 479] on input "Continue" at bounding box center [863, 490] width 146 height 28
type input "Create Schedule"
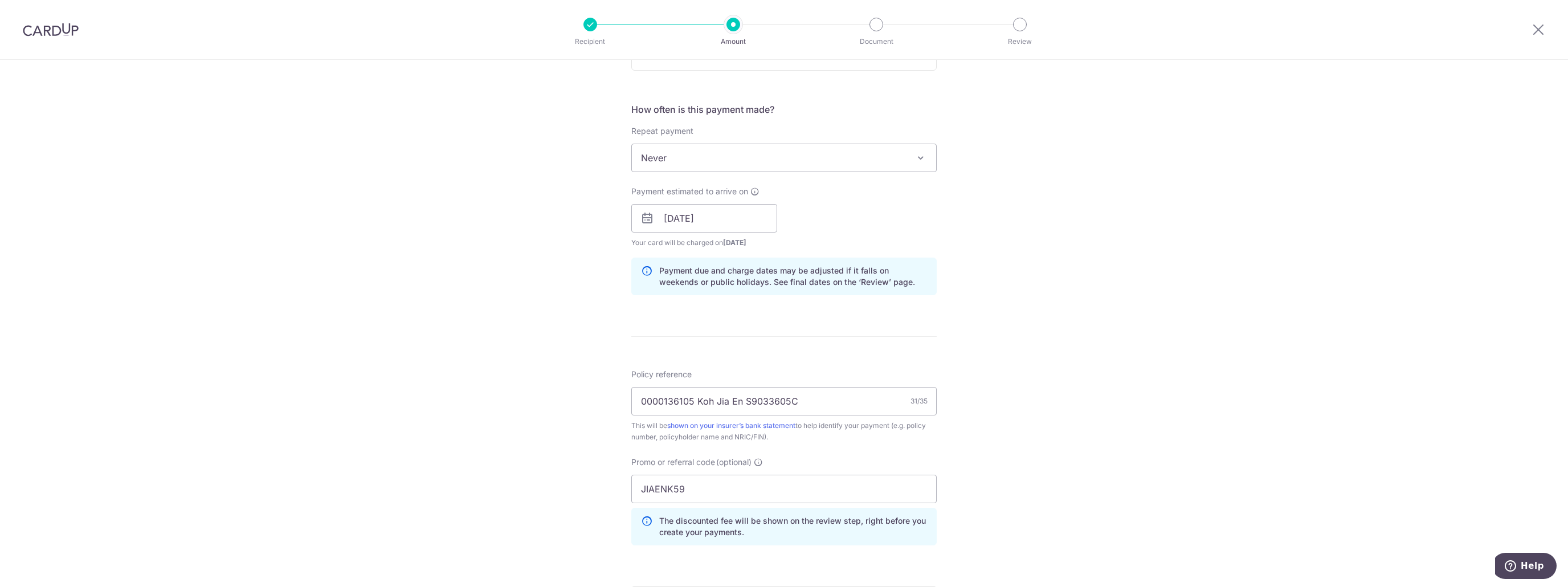
scroll to position [214, 0]
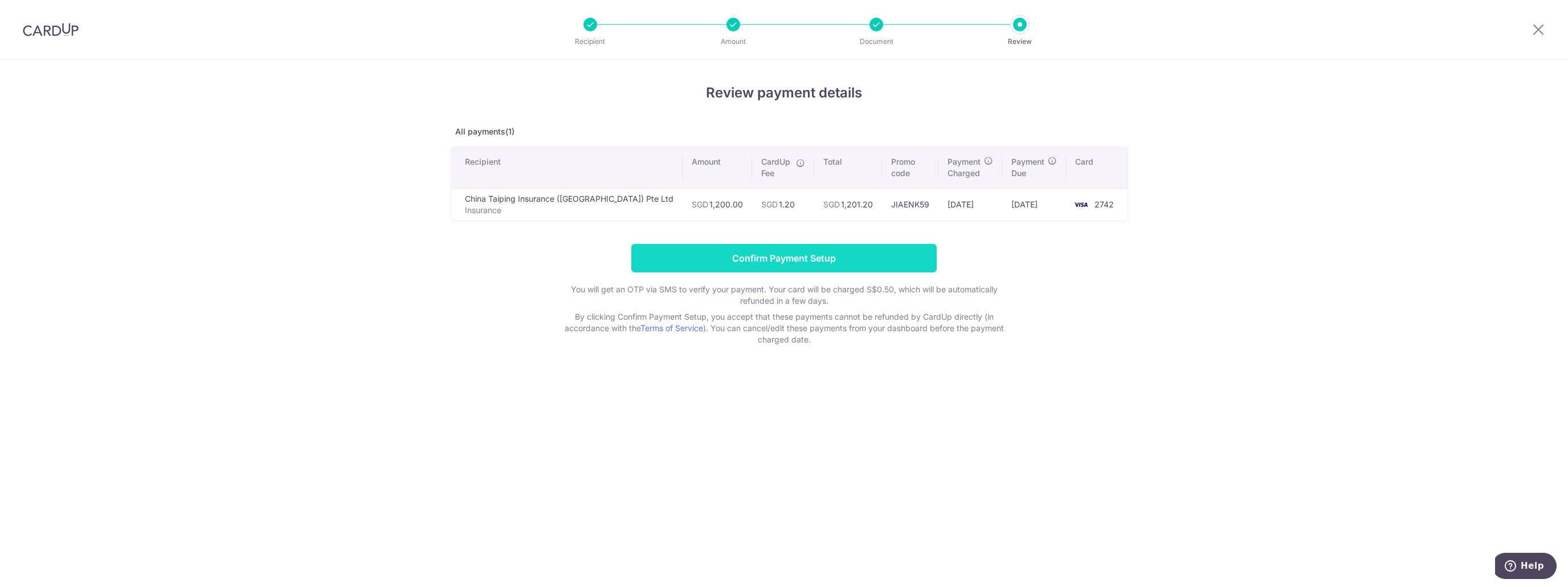
click at [878, 251] on input "Confirm Payment Setup" at bounding box center [784, 258] width 305 height 28
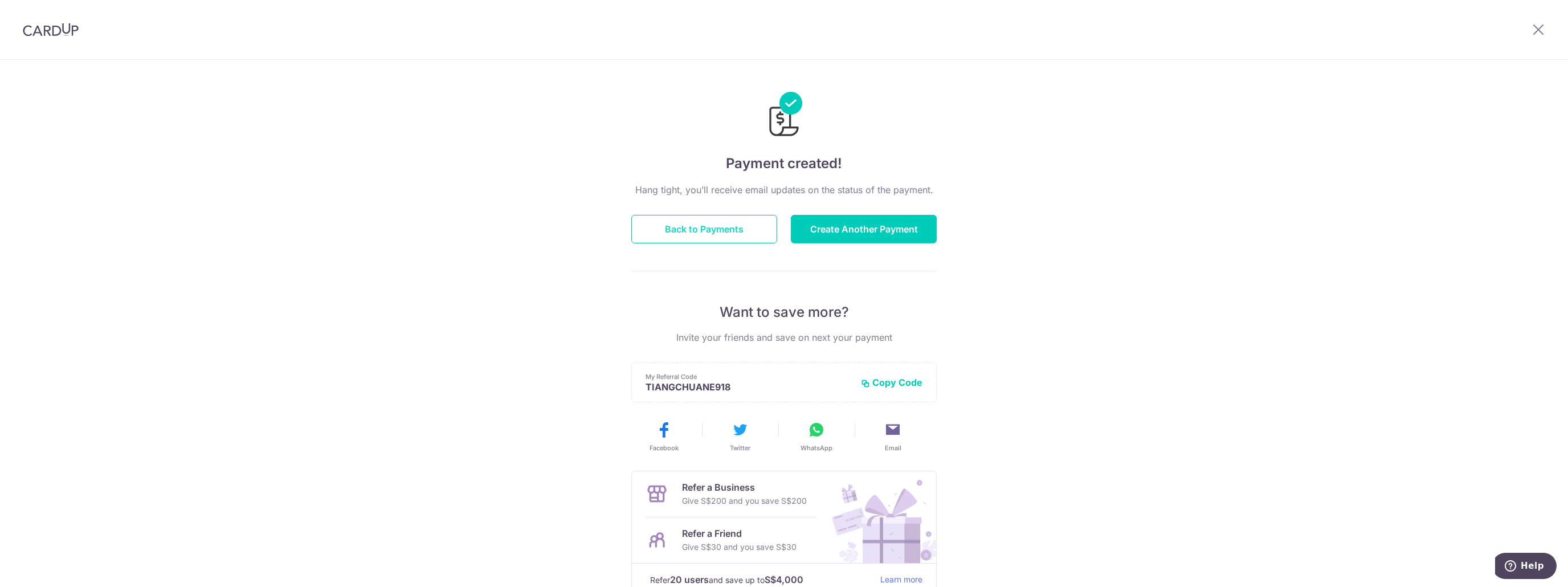
click at [729, 222] on button "Back to Payments" at bounding box center [705, 229] width 146 height 28
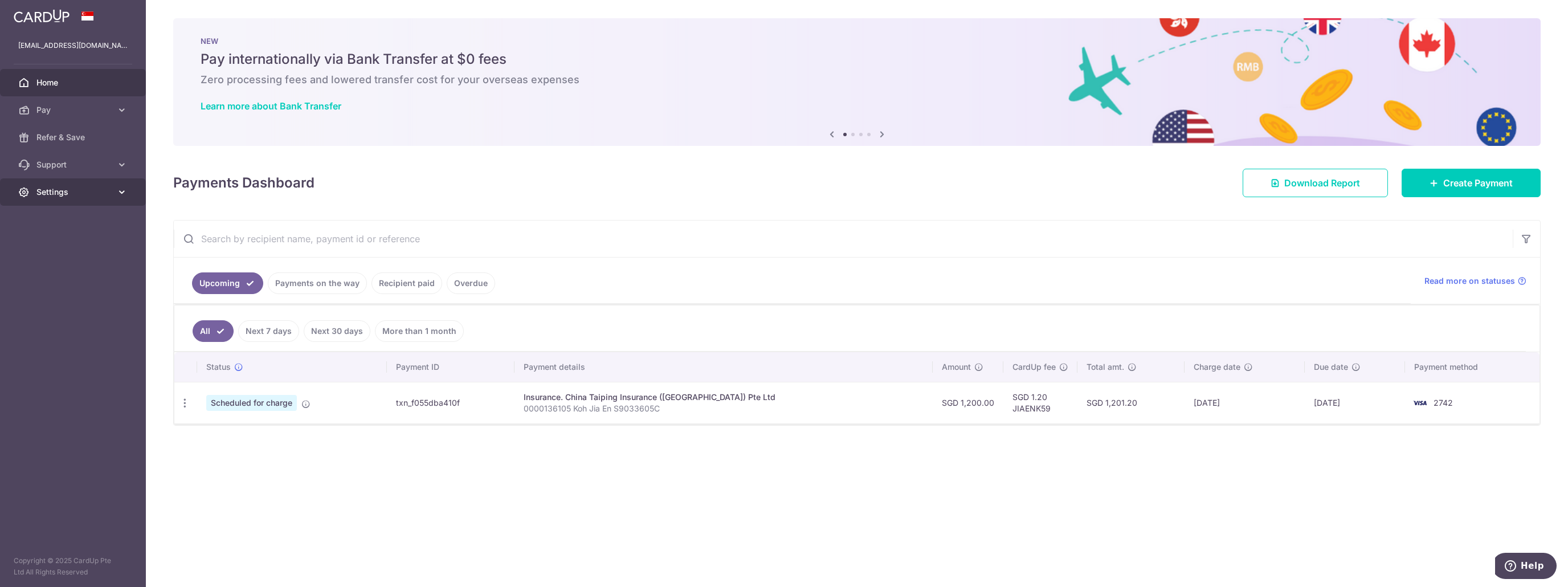
click at [104, 190] on span "Settings" at bounding box center [75, 191] width 75 height 11
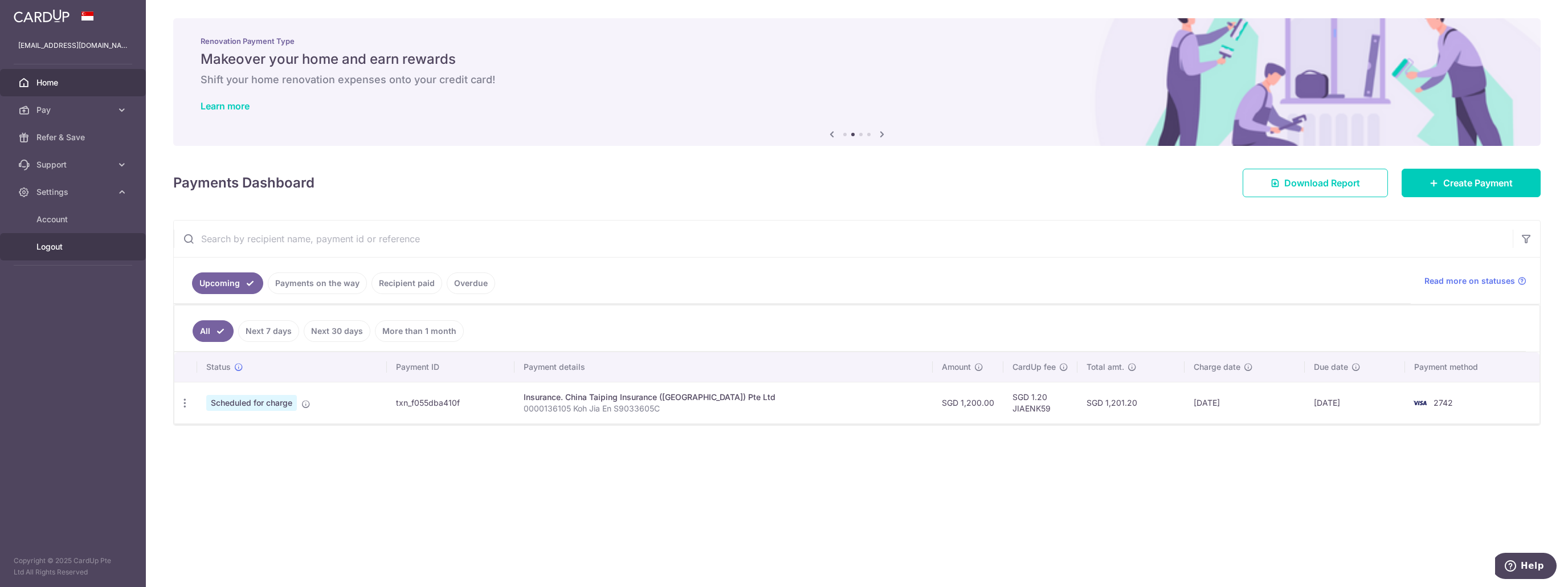
click at [49, 244] on span "Logout" at bounding box center [75, 247] width 75 height 11
